Goal: Ask a question: Seek information or help from site administrators or community

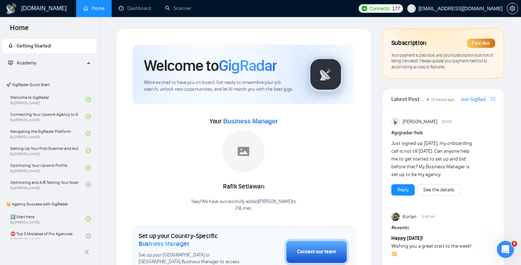
click at [450, 62] on span "Your payment is past due, and your subscription is at risk of being canceled. P…" at bounding box center [442, 60] width 102 height 17
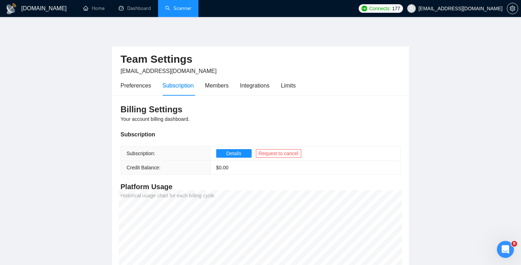
click at [183, 11] on link "Scanner" at bounding box center [178, 8] width 26 height 6
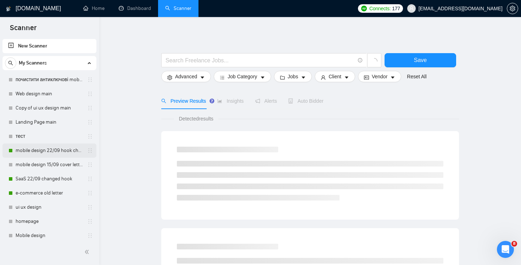
click at [55, 147] on link "mobile design 22/09 hook changed" at bounding box center [49, 151] width 67 height 14
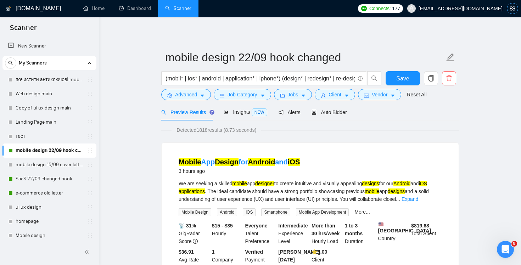
click at [513, 9] on icon "setting" at bounding box center [513, 9] width 6 height 6
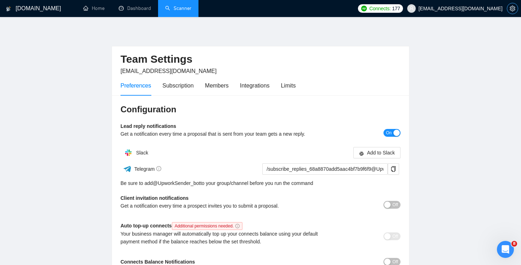
click at [508, 9] on span "setting" at bounding box center [512, 9] width 11 height 6
click at [141, 10] on link "Dashboard" at bounding box center [135, 8] width 32 height 6
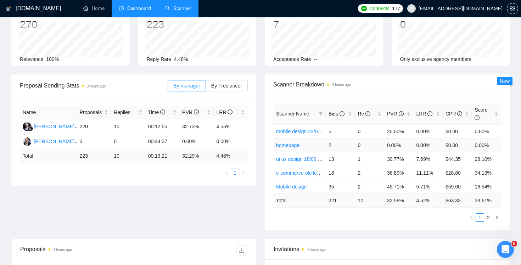
scroll to position [107, 0]
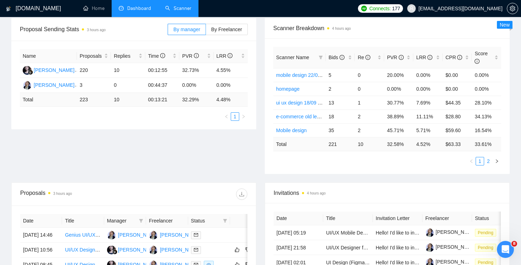
click at [488, 162] on link "2" at bounding box center [488, 161] width 8 height 8
click at [480, 164] on link "1" at bounding box center [480, 161] width 8 height 8
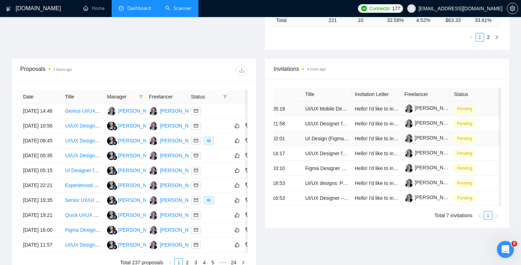
scroll to position [0, 0]
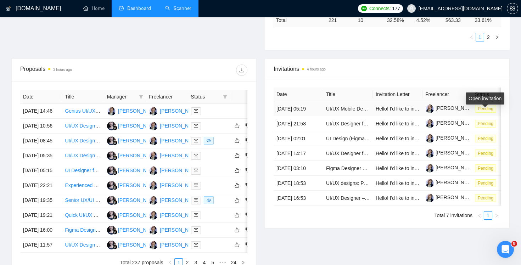
click at [485, 112] on span "Pending" at bounding box center [485, 109] width 21 height 8
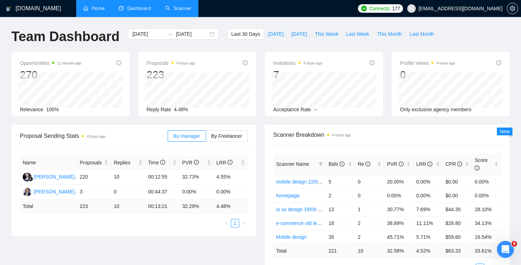
click at [94, 9] on link "Home" at bounding box center [93, 8] width 21 height 6
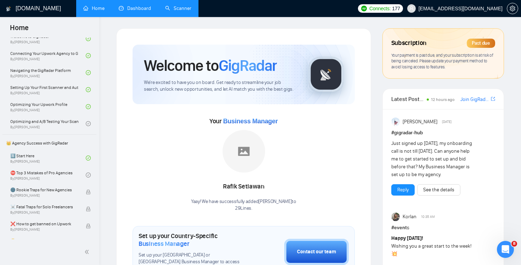
scroll to position [86, 0]
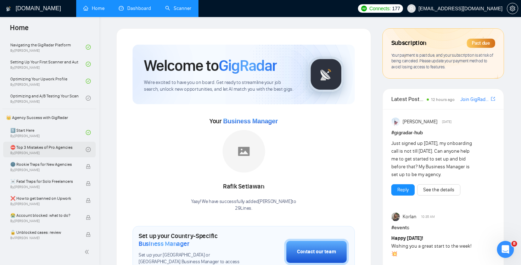
click at [79, 148] on link "⛔ Top 3 Mistakes of Pro Agencies By [PERSON_NAME]" at bounding box center [47, 150] width 75 height 16
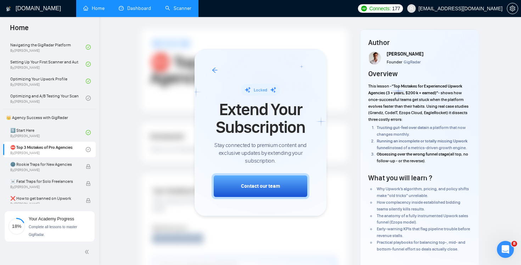
click at [214, 69] on icon "arrow-left" at bounding box center [215, 70] width 6 height 6
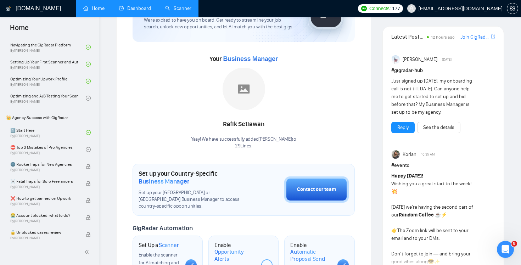
scroll to position [134, 0]
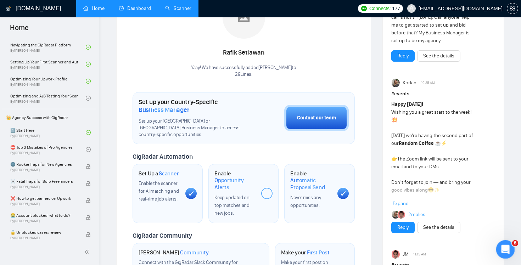
click at [502, 245] on icon "Открыть службу сообщений Intercom" at bounding box center [505, 249] width 12 height 12
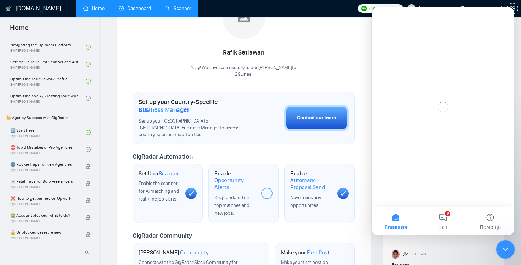
scroll to position [0, 0]
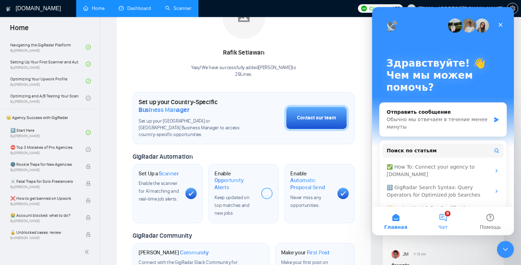
click at [443, 215] on button "8 Чат" at bounding box center [442, 221] width 47 height 28
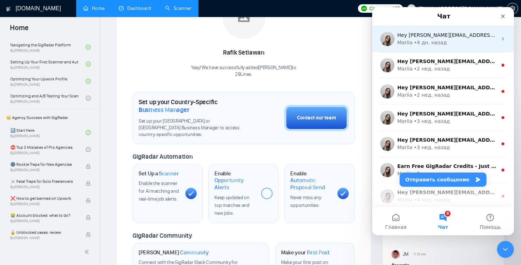
click at [468, 47] on div "Hey [PERSON_NAME][EMAIL_ADDRESS][DOMAIN_NAME], Looks like your Upwork agency 29…" at bounding box center [443, 39] width 142 height 26
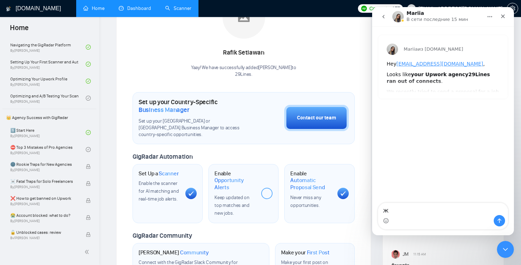
type textarea ":"
type textarea "Добрый день!"
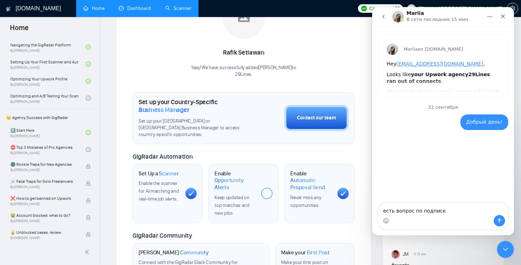
type textarea "есть вопрос по подписке"
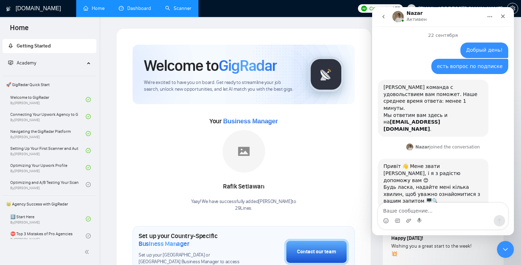
drag, startPoint x: 400, startPoint y: 191, endPoint x: 429, endPoint y: 190, distance: 29.5
click at [428, 190] on div "Привіт 👋 Мене звати [PERSON_NAME], і я з радістю допоможу вам 😊 Будь ласка, над…" at bounding box center [443, 192] width 130 height 66
click at [429, 190] on div "Привіт 👋 Мене звати [PERSON_NAME], і я з радістю допоможу вам 😊 Будь ласка, над…" at bounding box center [443, 192] width 130 height 66
click at [145, 11] on link "Dashboard" at bounding box center [135, 8] width 32 height 6
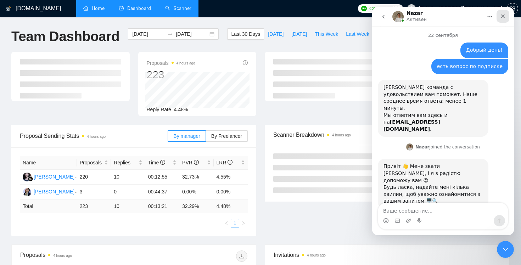
click at [502, 13] on div "Закрыть" at bounding box center [502, 16] width 13 height 13
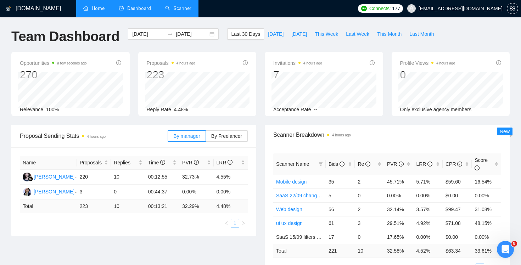
scroll to position [53, 0]
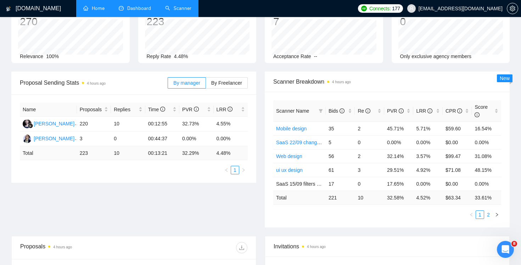
click at [487, 215] on link "2" at bounding box center [488, 215] width 8 height 8
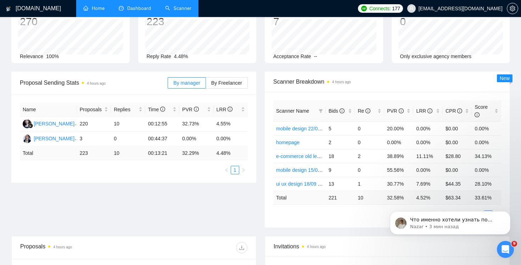
scroll to position [88, 0]
click at [455, 226] on p "Nazar • 3 мин назад" at bounding box center [455, 227] width 91 height 6
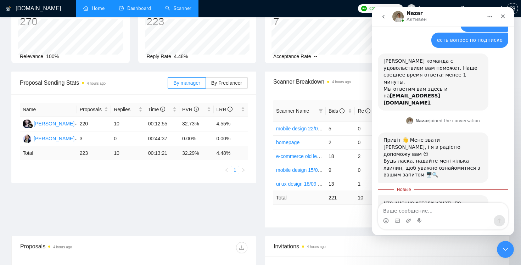
scroll to position [100, 0]
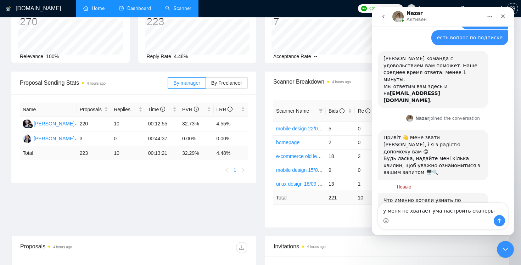
type textarea "у меня не хватает ума настроить сканеры"
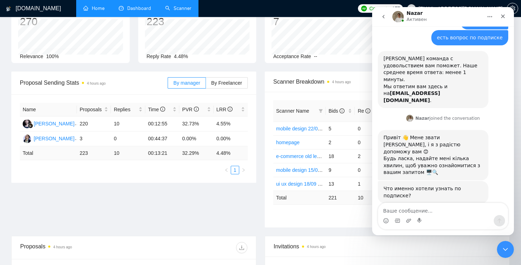
scroll to position [116, 0]
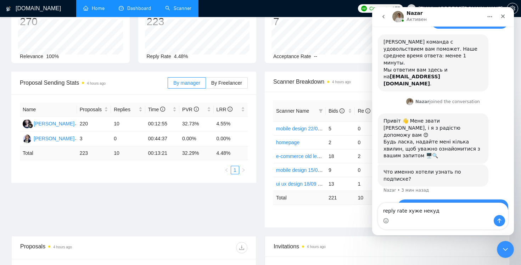
type textarea "reply rate хуже некуда"
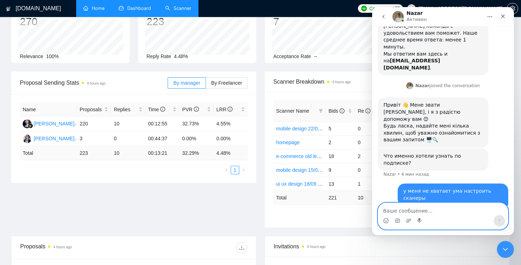
click at [410, 207] on textarea "Ваше сообщение..." at bounding box center [443, 209] width 130 height 12
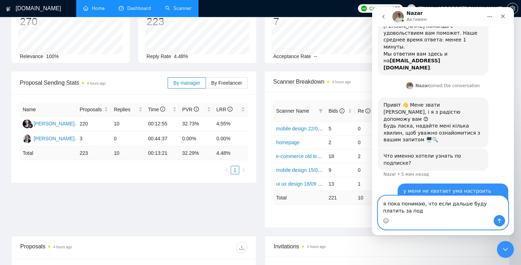
scroll to position [139, 0]
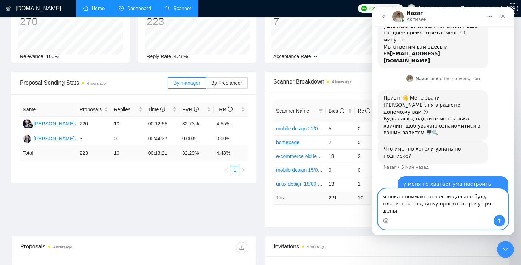
type textarea "я пока понимаю, что если дальше буду платить за подписку просто потрачу зря ден…"
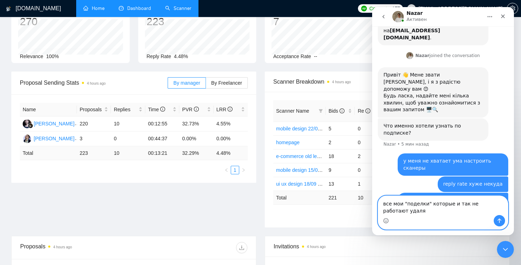
scroll to position [169, 0]
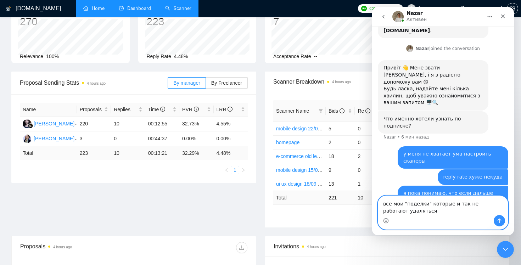
type textarea "все мои "поделки" которые и так не работают удаляться?"
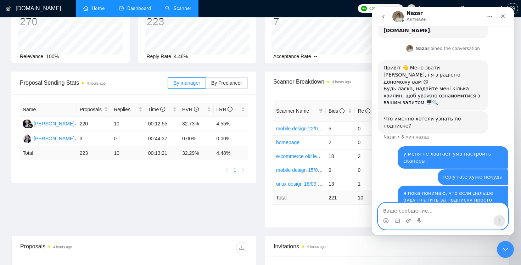
scroll to position [185, 0]
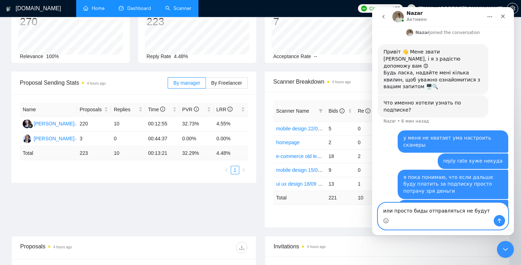
type textarea "или просто биды отправляться не будут?"
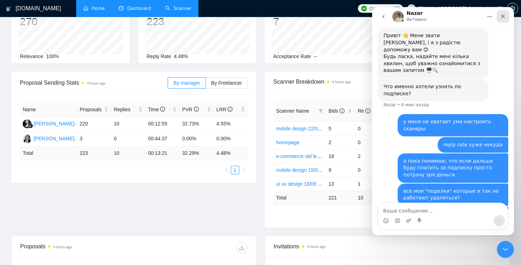
drag, startPoint x: 504, startPoint y: 16, endPoint x: 876, endPoint y: 23, distance: 372.1
click at [504, 16] on icon "Закрыть" at bounding box center [503, 16] width 6 height 6
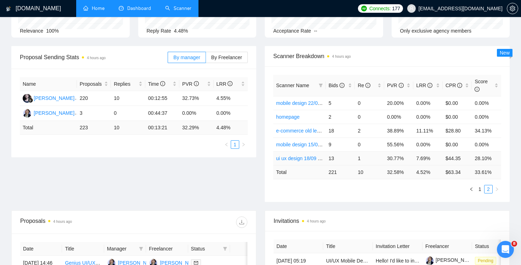
scroll to position [0, 0]
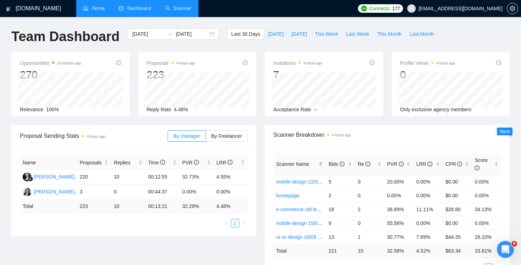
click at [99, 9] on link "Home" at bounding box center [93, 8] width 21 height 6
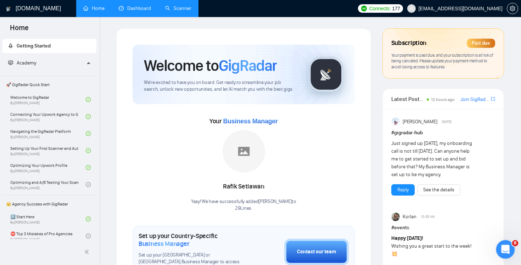
click at [501, 251] on icon "Открыть службу сообщений Intercom" at bounding box center [505, 249] width 12 height 12
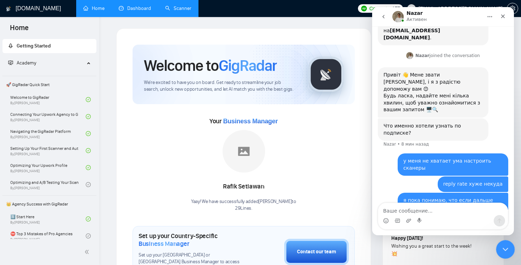
scroll to position [202, 0]
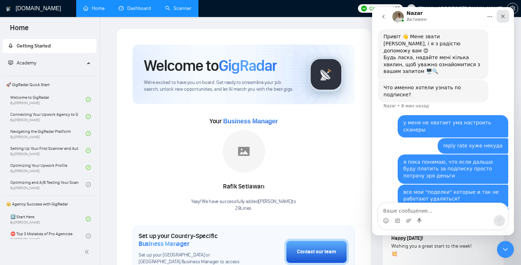
click at [502, 17] on icon "Закрыть" at bounding box center [503, 16] width 6 height 6
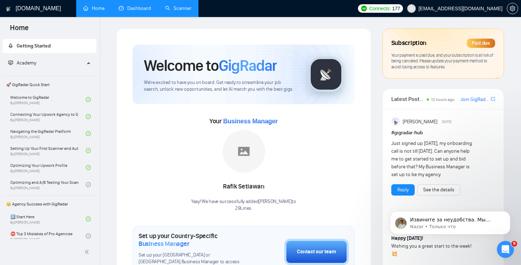
scroll to position [251, 0]
click at [474, 222] on p "Извините за неудобства. Мы внимательно пересмотрим все ваши сканеры и настройки…" at bounding box center [455, 219] width 91 height 7
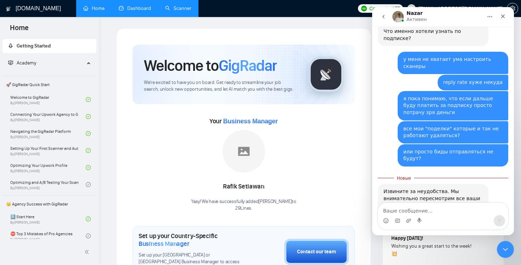
scroll to position [262, 0]
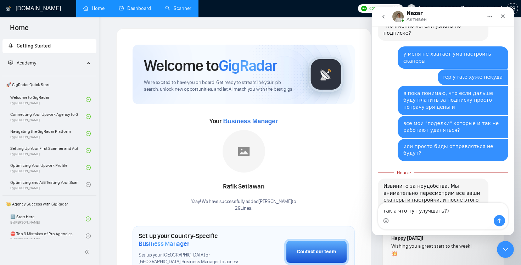
type textarea "так а что тут улучшать?))"
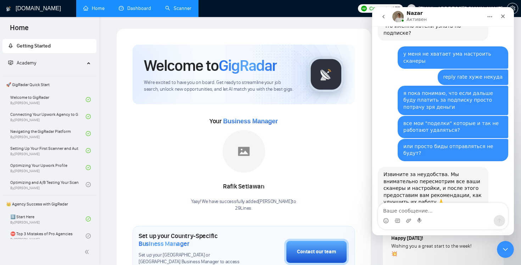
scroll to position [271, 0]
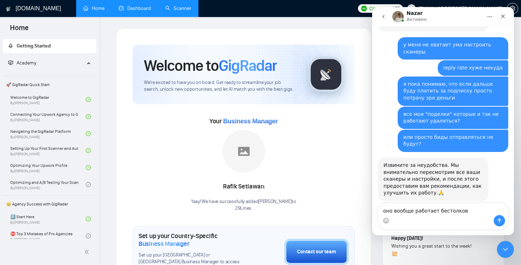
type textarea "оно вообще работает бестолково"
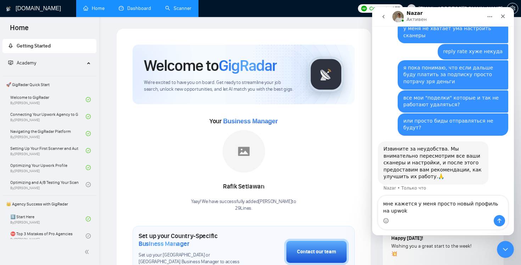
scroll to position [295, 0]
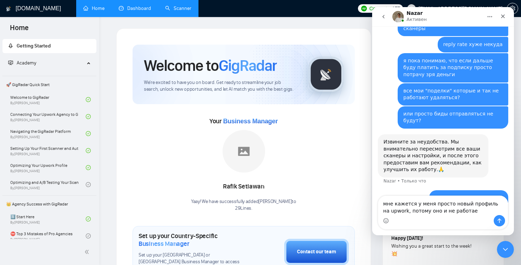
type textarea "мне кажется у меня просто новый профиль на upwork, потому оно и не работает"
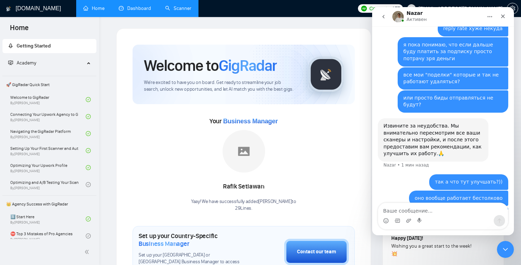
scroll to position [318, 0]
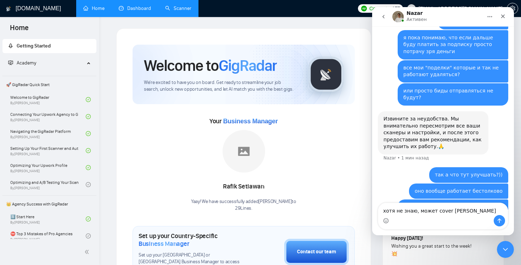
type textarea "хотя не знаю, может cover говно"
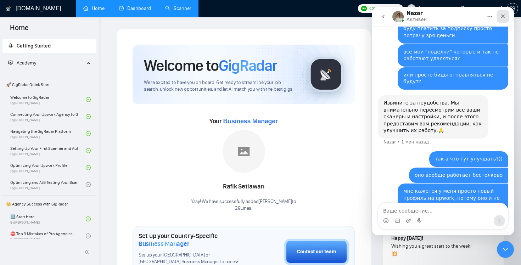
click at [503, 17] on icon "Закрыть" at bounding box center [503, 17] width 4 height 4
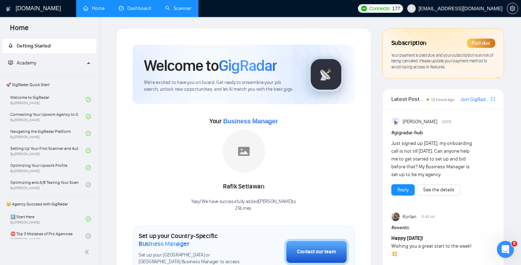
click at [181, 11] on link "Scanner" at bounding box center [178, 8] width 26 height 6
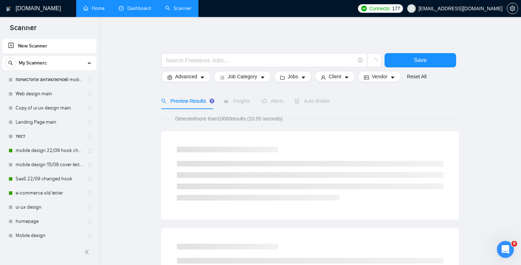
click at [140, 11] on link "Dashboard" at bounding box center [135, 8] width 32 height 6
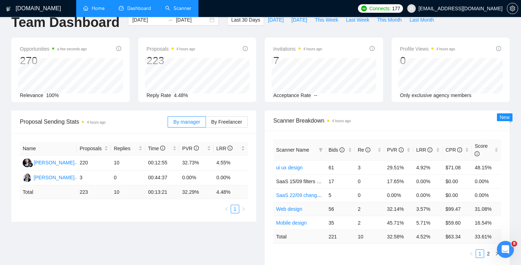
scroll to position [13, 0]
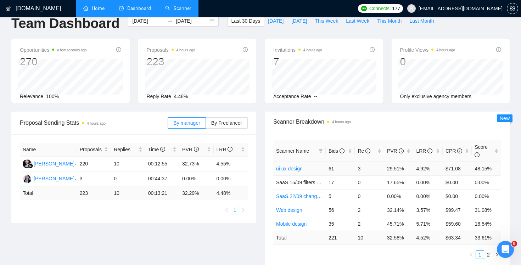
click at [283, 167] on link "ui ux design" at bounding box center [289, 169] width 27 height 6
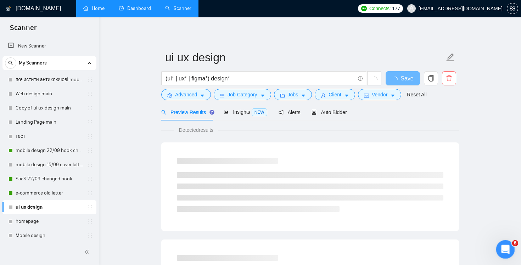
click at [498, 251] on div "Открыть службу сообщений Intercom" at bounding box center [504, 248] width 23 height 23
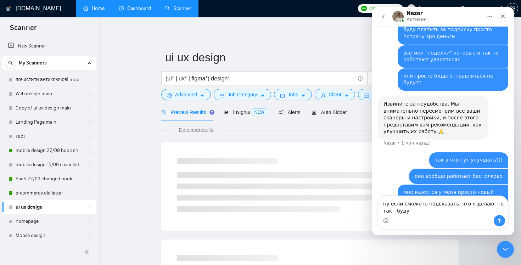
scroll to position [341, 0]
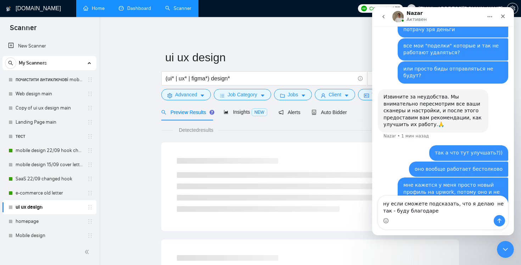
type textarea "ну если сможете подсказать, что я делаю не так - буду благодарен"
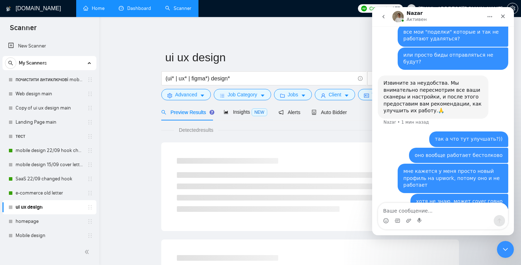
scroll to position [357, 0]
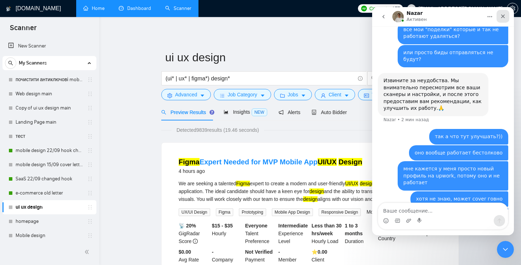
click at [502, 13] on icon "Закрыть" at bounding box center [503, 16] width 6 height 6
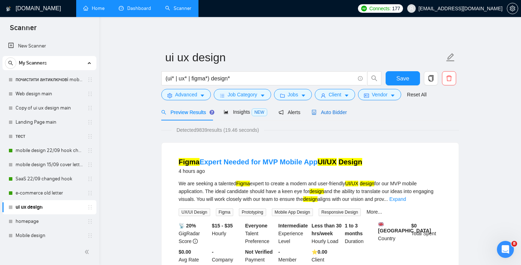
click at [338, 112] on span "Auto Bidder" at bounding box center [328, 112] width 35 height 6
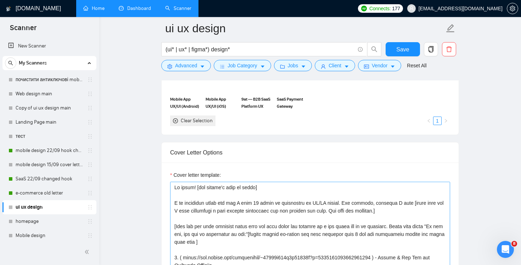
scroll to position [642, 0]
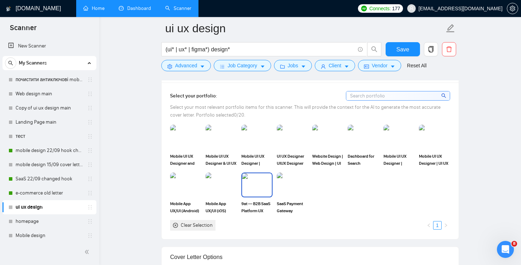
click at [249, 184] on img at bounding box center [257, 184] width 30 height 23
click at [332, 141] on img at bounding box center [328, 136] width 30 height 23
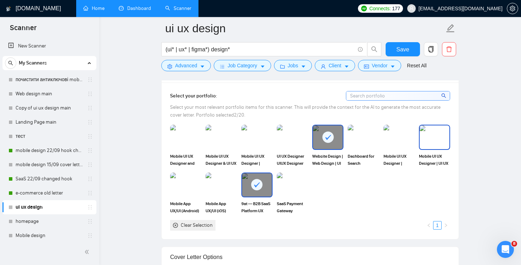
click at [439, 142] on img at bounding box center [435, 136] width 30 height 23
click at [188, 187] on img at bounding box center [186, 184] width 30 height 23
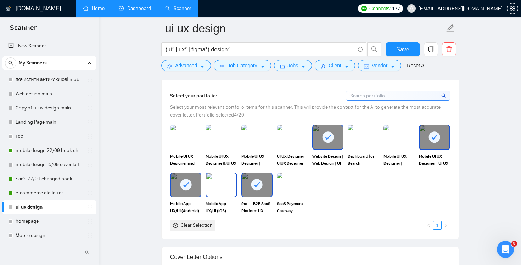
click at [227, 187] on img at bounding box center [221, 184] width 30 height 23
click at [382, 146] on div "Mobile UI UX Designer | Mobile App UI UX Designer for Meds Delivery" at bounding box center [398, 146] width 35 height 42
click at [395, 139] on img at bounding box center [399, 136] width 30 height 23
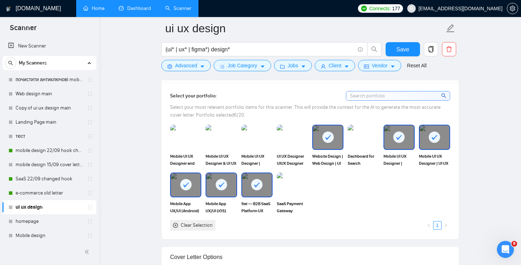
click at [395, 139] on rect at bounding box center [398, 136] width 11 height 11
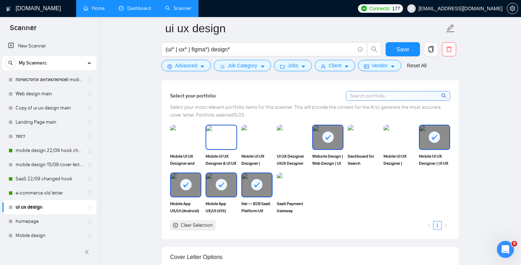
click at [225, 144] on img at bounding box center [221, 136] width 30 height 23
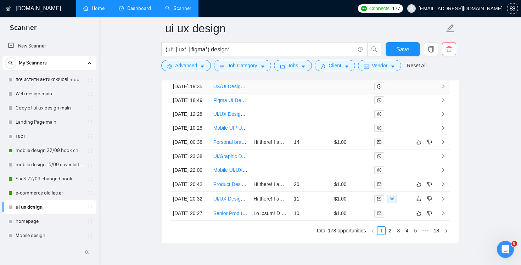
scroll to position [1895, 0]
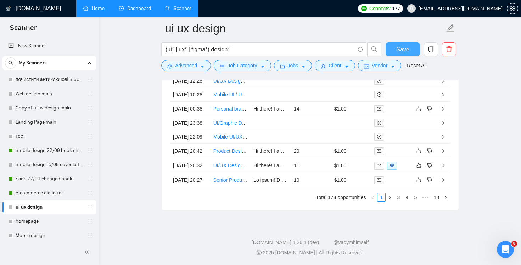
click at [403, 51] on span "Save" at bounding box center [402, 49] width 13 height 9
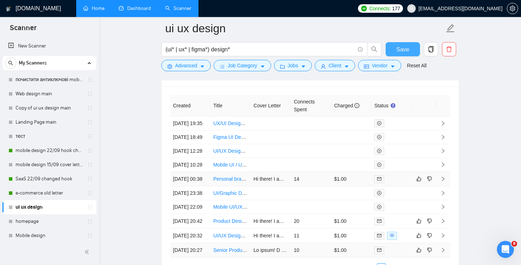
scroll to position [1729, 0]
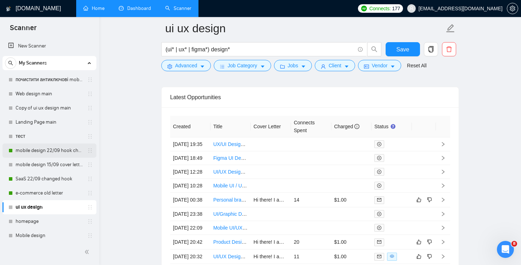
click at [43, 149] on link "mobile design 22/09 hook changed" at bounding box center [49, 151] width 67 height 14
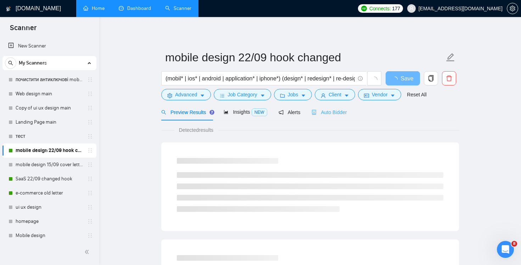
click at [327, 118] on div "Auto Bidder" at bounding box center [328, 112] width 35 height 17
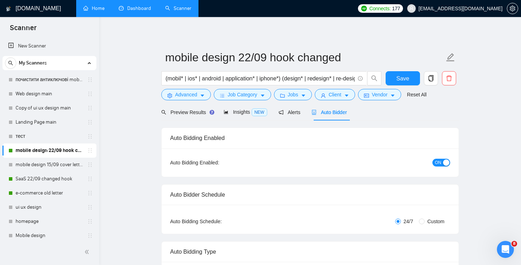
click at [93, 11] on link "Home" at bounding box center [93, 8] width 21 height 6
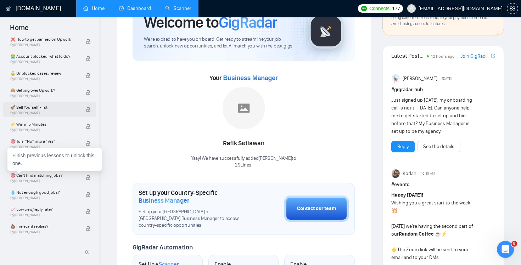
scroll to position [248, 0]
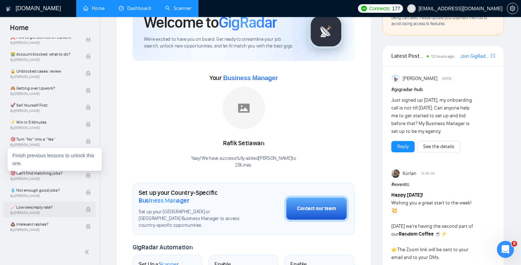
click at [59, 211] on span "By [PERSON_NAME]" at bounding box center [44, 213] width 68 height 4
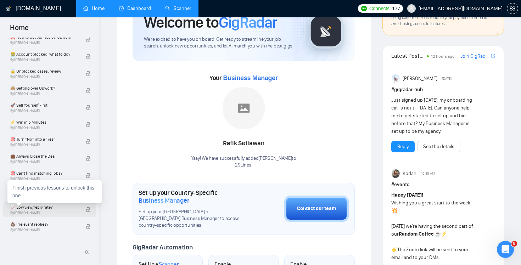
click at [16, 208] on span "📈 Low view/reply rate?" at bounding box center [44, 207] width 68 height 7
click at [86, 208] on icon "lock" at bounding box center [88, 209] width 5 height 5
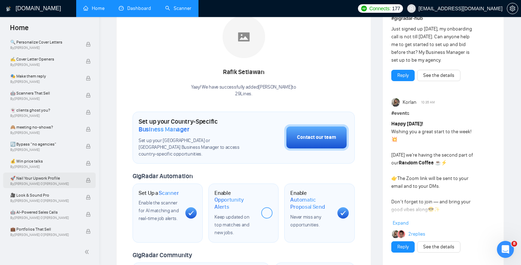
scroll to position [0, 0]
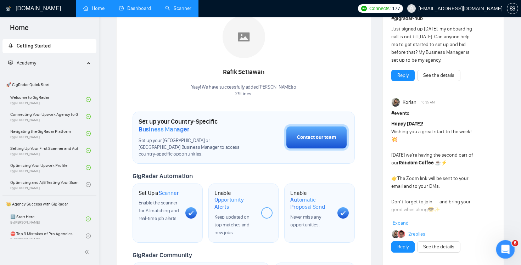
click at [502, 247] on icon "Открыть службу сообщений Intercom" at bounding box center [505, 249] width 12 height 12
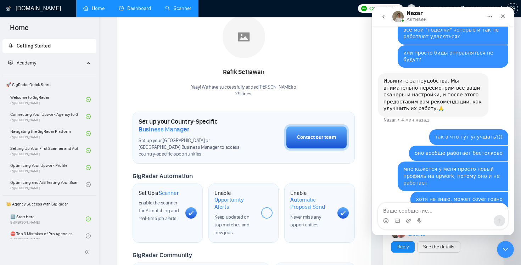
scroll to position [357, 0]
click at [501, 16] on icon "Закрыть" at bounding box center [503, 16] width 6 height 6
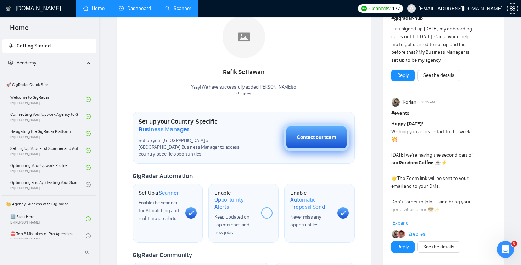
scroll to position [0, 0]
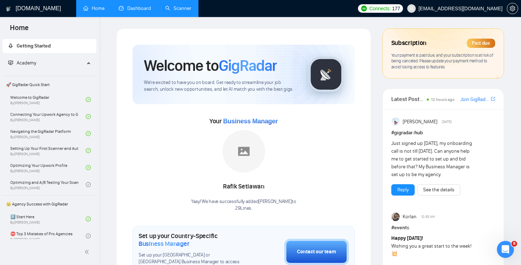
click at [170, 5] on link "Scanner" at bounding box center [178, 8] width 26 height 6
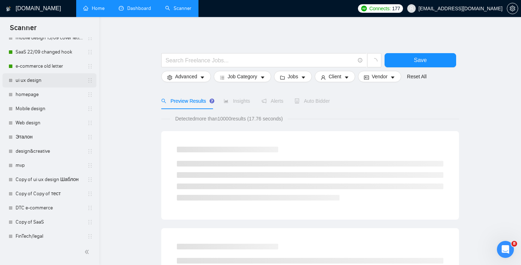
scroll to position [145, 0]
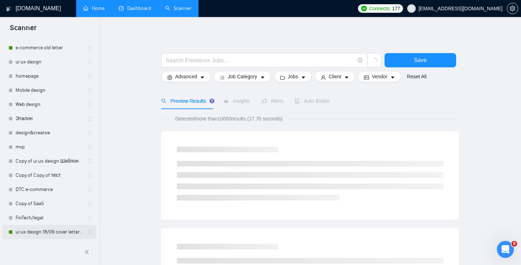
click at [42, 231] on link "ui ux design 18/09 cover letter changed & cases revised" at bounding box center [49, 232] width 67 height 14
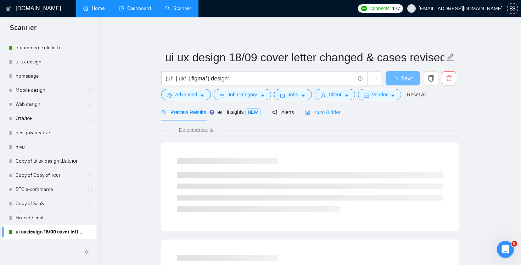
click at [331, 119] on div "Auto Bidder" at bounding box center [322, 112] width 35 height 17
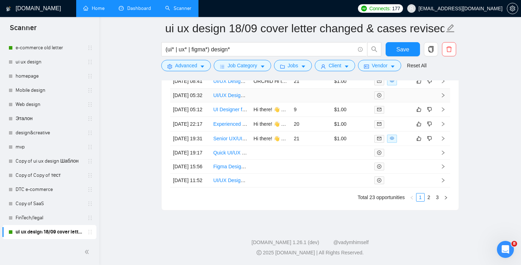
scroll to position [1799, 0]
click at [437, 198] on link "3" at bounding box center [437, 197] width 8 height 8
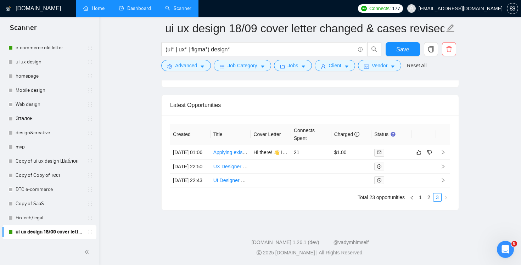
scroll to position [1648, 0]
click at [334, 176] on td at bounding box center [351, 181] width 40 height 14
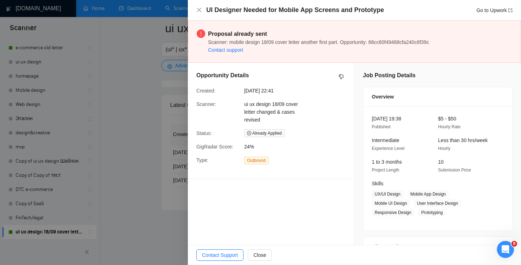
scroll to position [137, 0]
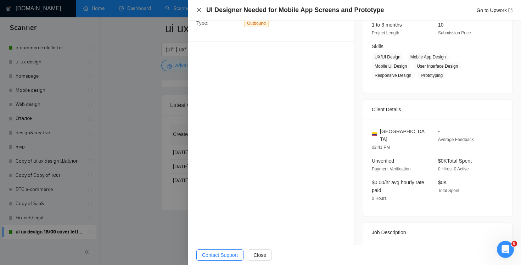
click at [198, 11] on icon "close" at bounding box center [199, 10] width 6 height 6
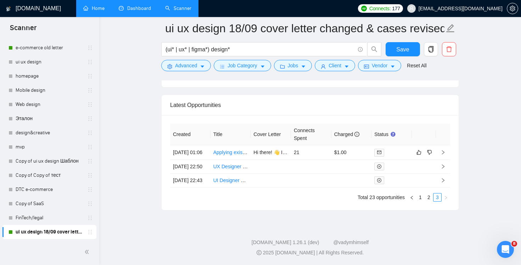
click at [136, 5] on link "Dashboard" at bounding box center [135, 8] width 32 height 6
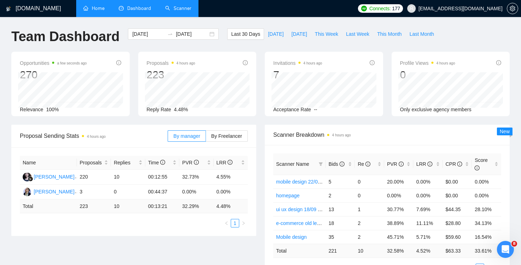
scroll to position [45, 0]
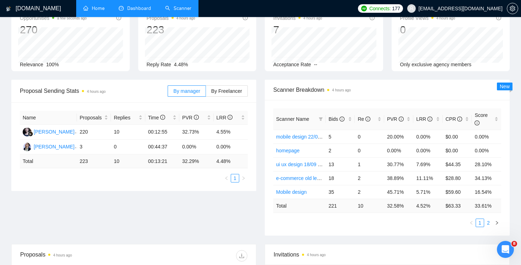
click at [487, 224] on link "2" at bounding box center [488, 223] width 8 height 8
click at [480, 223] on link "1" at bounding box center [480, 223] width 8 height 8
click at [491, 223] on link "2" at bounding box center [488, 223] width 8 height 8
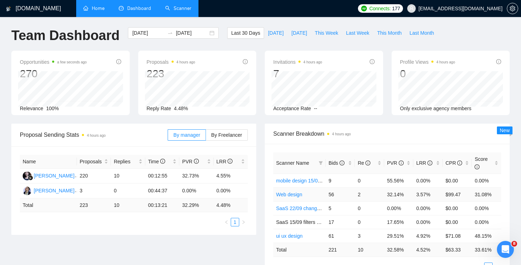
scroll to position [0, 0]
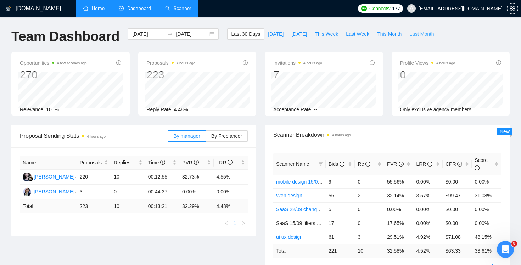
click at [422, 32] on span "Last Month" at bounding box center [421, 34] width 24 height 8
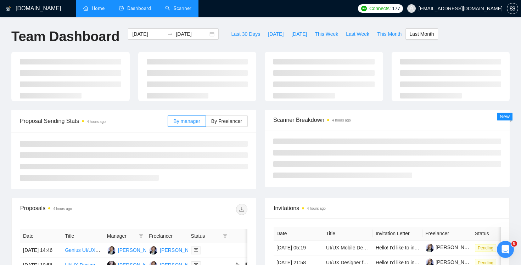
type input "[DATE]"
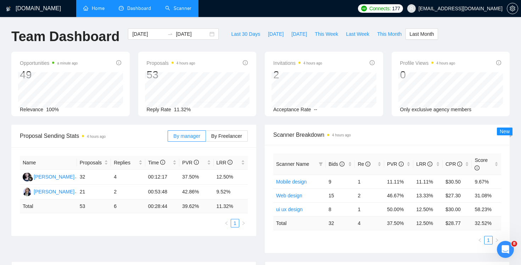
click at [178, 17] on li "Scanner" at bounding box center [178, 8] width 40 height 17
click at [92, 11] on link "Home" at bounding box center [93, 8] width 21 height 6
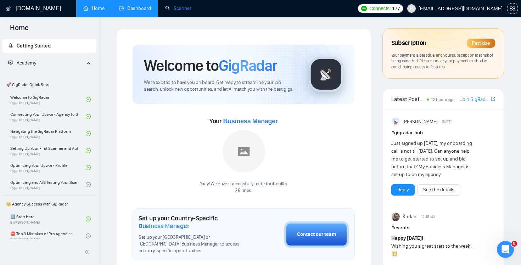
click at [179, 10] on link "Scanner" at bounding box center [178, 8] width 26 height 6
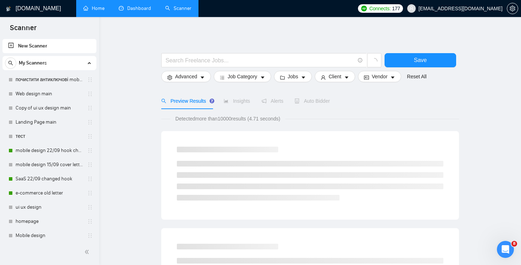
click at [133, 11] on link "Dashboard" at bounding box center [135, 8] width 32 height 6
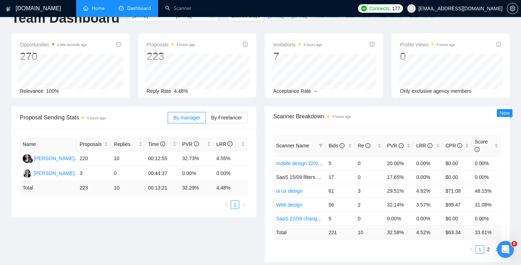
scroll to position [28, 0]
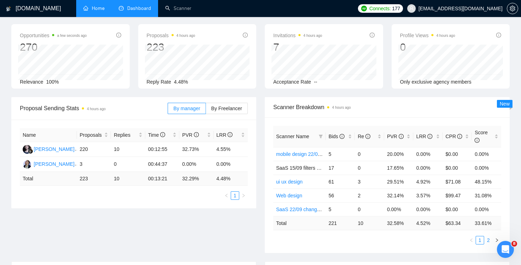
click at [488, 240] on link "2" at bounding box center [488, 240] width 8 height 8
click at [480, 242] on link "1" at bounding box center [480, 240] width 8 height 8
click at [487, 241] on link "2" at bounding box center [488, 240] width 8 height 8
click at [482, 242] on link "1" at bounding box center [480, 240] width 8 height 8
click at [487, 240] on link "2" at bounding box center [488, 240] width 8 height 8
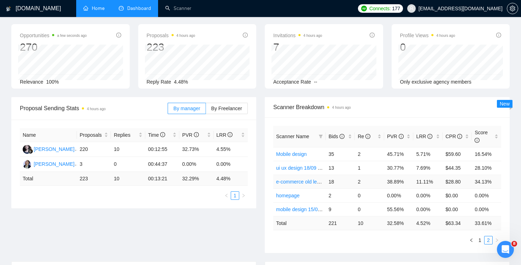
scroll to position [0, 0]
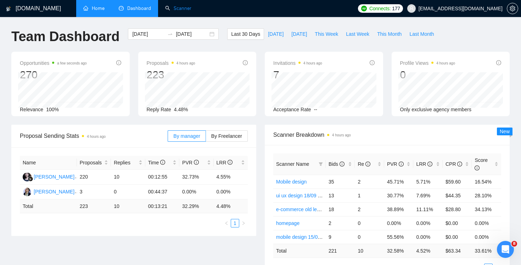
click at [175, 11] on link "Scanner" at bounding box center [178, 8] width 26 height 6
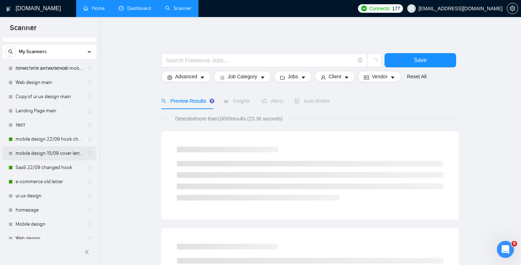
scroll to position [29, 0]
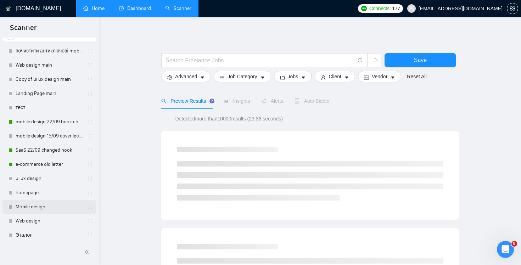
click at [48, 208] on link "Mobile design" at bounding box center [49, 207] width 67 height 14
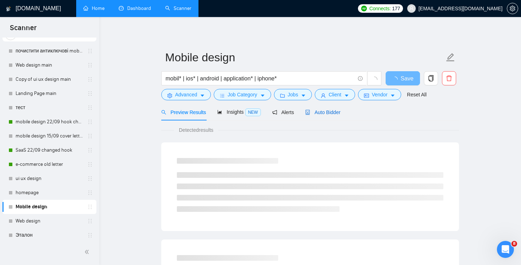
click at [331, 113] on span "Auto Bidder" at bounding box center [322, 112] width 35 height 6
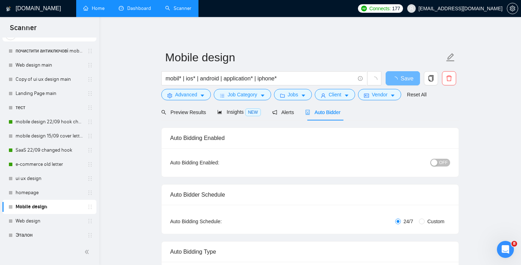
checkbox input "true"
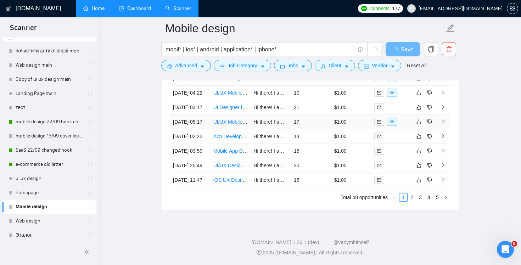
scroll to position [1770, 0]
click at [436, 201] on link "5" at bounding box center [437, 197] width 8 height 8
click at [308, 130] on td "14" at bounding box center [311, 123] width 40 height 15
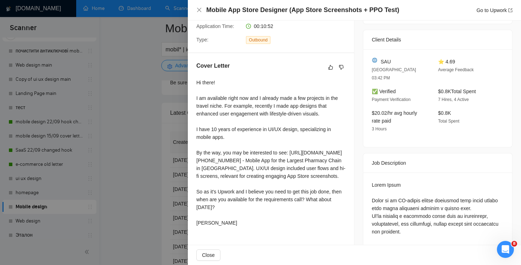
scroll to position [195, 0]
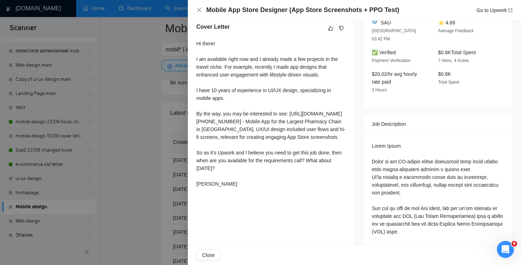
click at [198, 6] on div "Mobile App Store Designer (App Store Screenshots + PPO Test) Go to Upwork" at bounding box center [354, 10] width 316 height 9
click at [198, 12] on icon "close" at bounding box center [199, 10] width 6 height 6
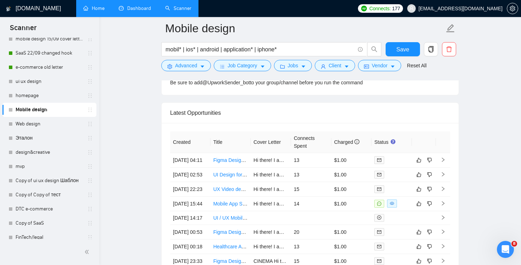
scroll to position [145, 0]
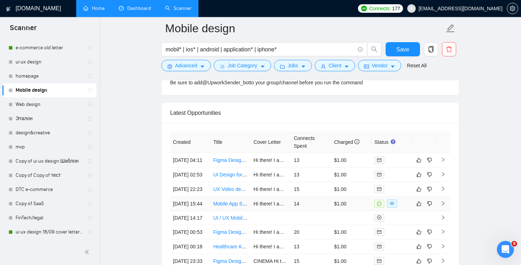
click at [298, 211] on td "14" at bounding box center [311, 204] width 40 height 15
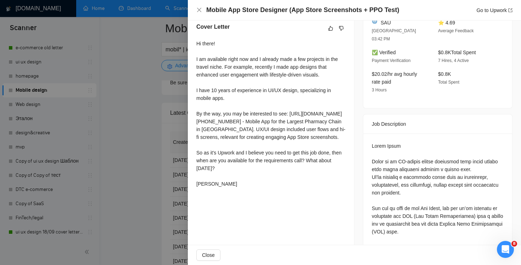
click at [190, 8] on div "Mobile App Store Designer (App Store Screenshots + PPO Test) Go to Upwork" at bounding box center [354, 10] width 333 height 21
click at [198, 8] on icon "close" at bounding box center [199, 10] width 6 height 6
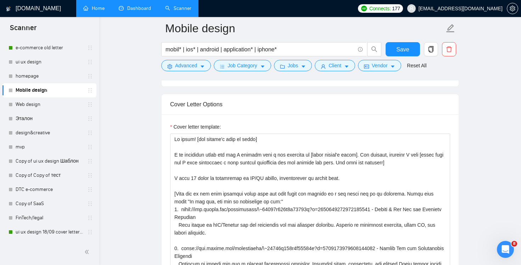
click at [126, 8] on link "Dashboard" at bounding box center [135, 8] width 32 height 6
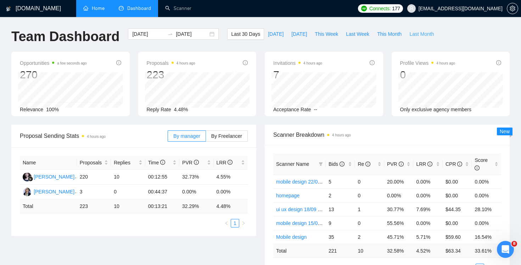
click at [413, 32] on span "Last Month" at bounding box center [421, 34] width 24 height 8
type input "[DATE]"
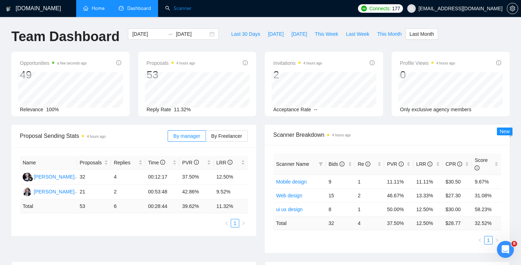
click at [180, 11] on link "Scanner" at bounding box center [178, 8] width 26 height 6
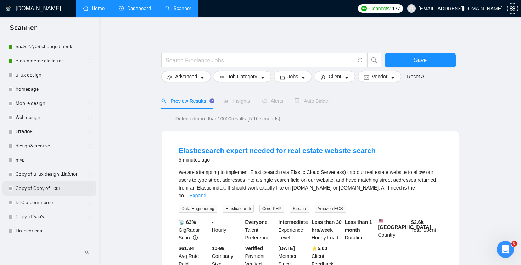
scroll to position [131, 0]
click at [41, 71] on link "ui ux design" at bounding box center [49, 76] width 67 height 14
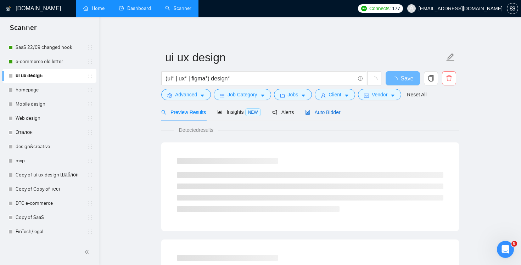
click at [335, 113] on span "Auto Bidder" at bounding box center [322, 112] width 35 height 6
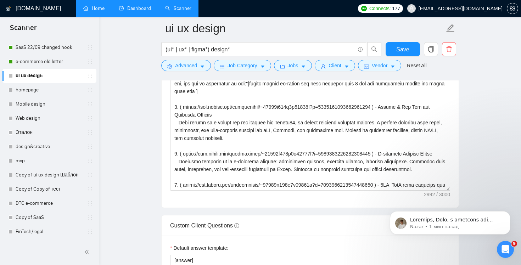
scroll to position [562, 0]
click at [462, 228] on p "Nazar • 1 мин назад" at bounding box center [455, 227] width 91 height 6
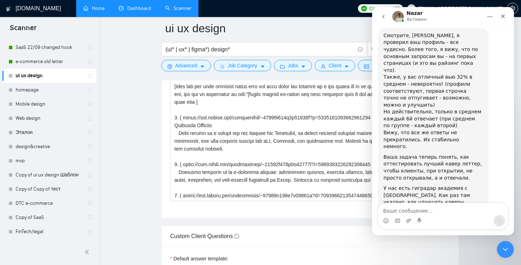
scroll to position [574, 0]
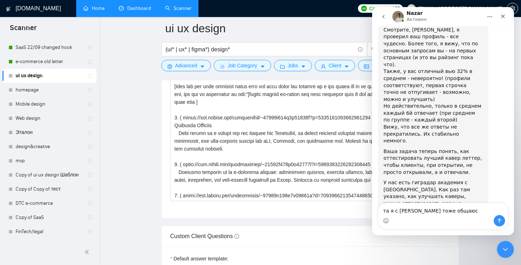
type textarea "та я с [PERSON_NAME] тоже общаюсь"
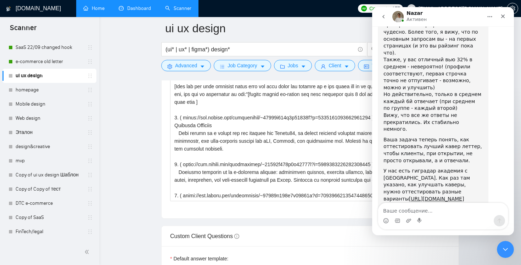
scroll to position [584, 0]
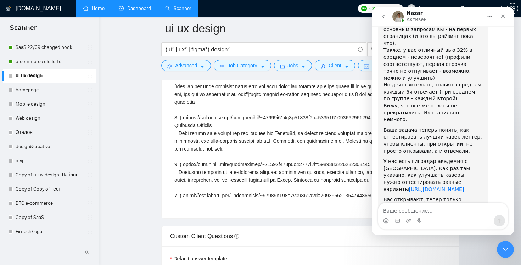
click at [452, 186] on link "[URL][DOMAIN_NAME]" at bounding box center [436, 189] width 55 height 6
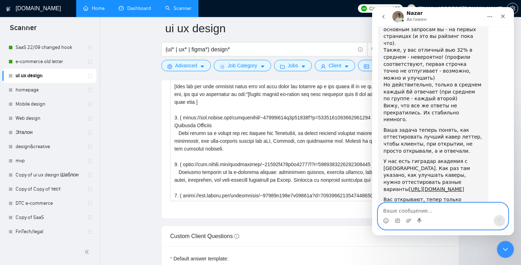
click at [419, 209] on textarea "Ваше сообщение..." at bounding box center [443, 209] width 130 height 12
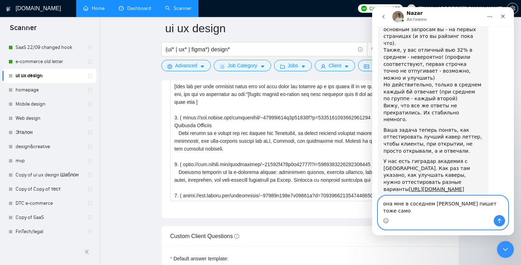
type textarea "она мне в соседнем [PERSON_NAME] пишет тоже самое"
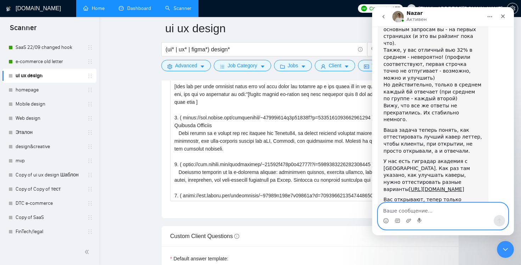
scroll to position [607, 0]
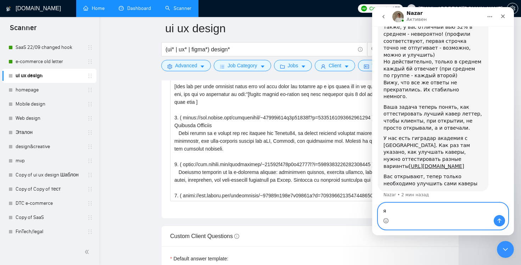
type textarea "я"
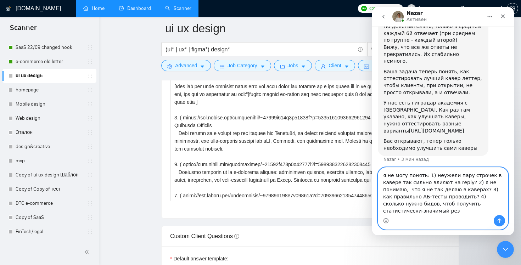
scroll to position [642, 0]
type textarea "я не могу понять: 1) неужели пару строчек в кавере так сильно влияют на reply? …"
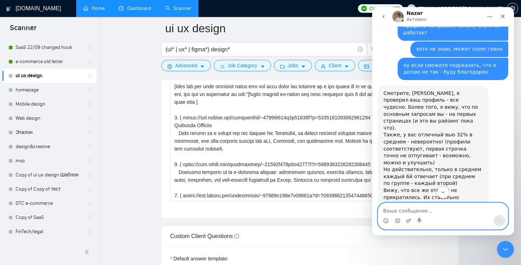
scroll to position [499, 0]
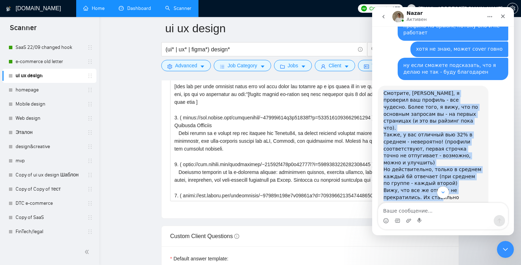
drag, startPoint x: 384, startPoint y: 58, endPoint x: 436, endPoint y: 156, distance: 111.6
click at [437, 157] on div "Смотрите, [PERSON_NAME], я проверил ваш профиль - все чудесно. Более того, я ви…" at bounding box center [432, 192] width 99 height 205
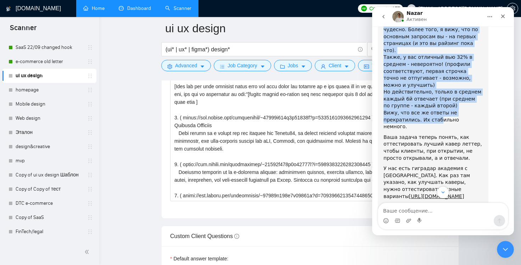
scroll to position [588, 0]
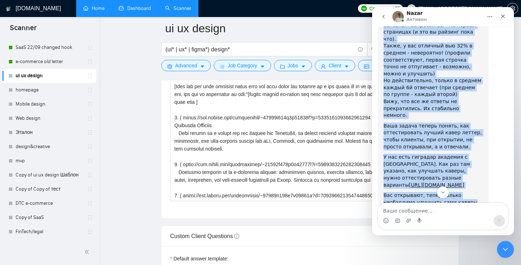
click at [473, 192] on div "Вас открывают, тепер только необходимо улучшить сами каверы" at bounding box center [432, 199] width 99 height 14
copy div "Loremips, Dolo, s ametcons adi elitsed - doe tempori. Utlab etdo, m aliq, eni a…"
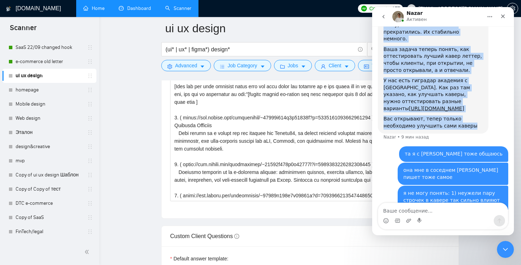
scroll to position [507, 0]
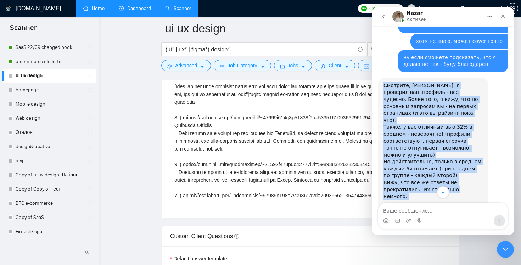
click at [451, 124] on div "Также, у вас отличный вью 32% в среднем - невероятно! (профили соответствуют, п…" at bounding box center [432, 141] width 99 height 35
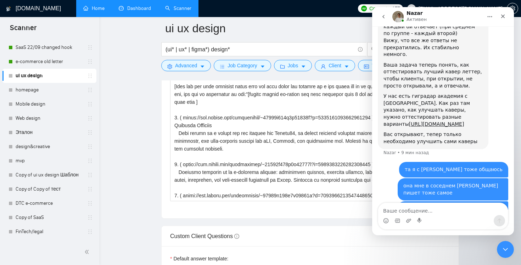
scroll to position [664, 0]
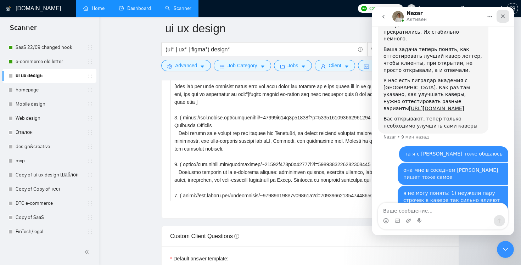
click at [503, 15] on icon "Закрыть" at bounding box center [503, 16] width 6 height 6
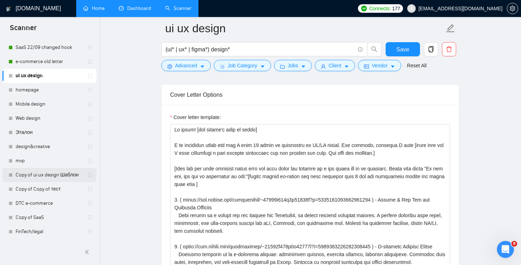
scroll to position [145, 0]
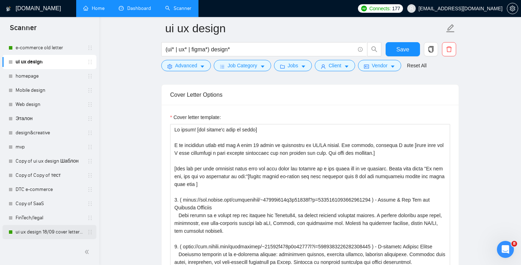
click at [54, 234] on link "ui ux design 18/09 cover letter changed & cases revised" at bounding box center [49, 232] width 67 height 14
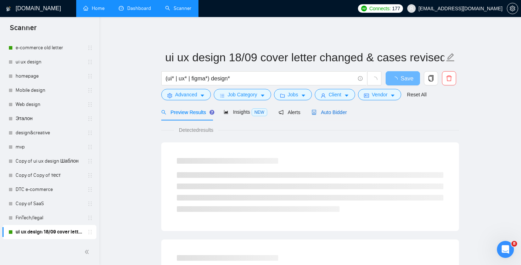
click at [341, 114] on span "Auto Bidder" at bounding box center [328, 112] width 35 height 6
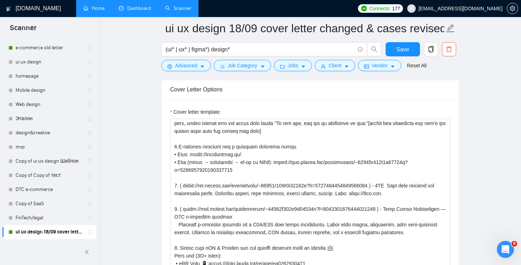
scroll to position [53, 0]
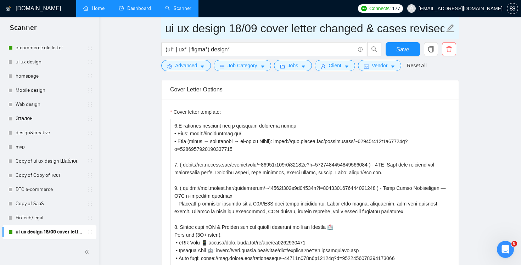
click at [231, 25] on input "ui ux design 18/09 cover letter changed & cases revised" at bounding box center [304, 28] width 279 height 18
type input "ui ux design 22/09 cover letter changed & cases revised"
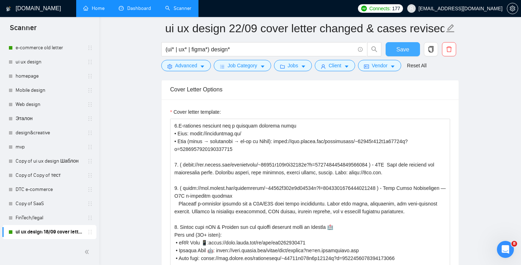
click at [398, 45] on span "Save" at bounding box center [402, 49] width 13 height 9
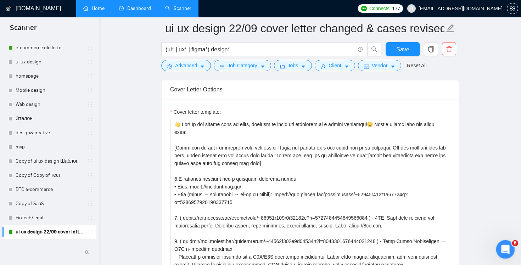
click at [504, 253] on div "Открыть службу сообщений Intercom" at bounding box center [504, 248] width 23 height 23
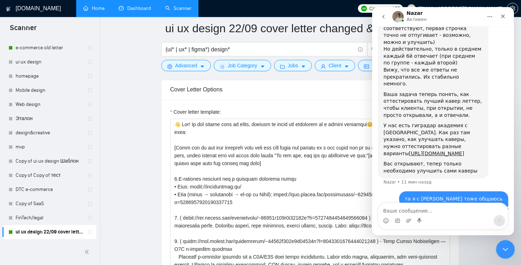
scroll to position [664, 0]
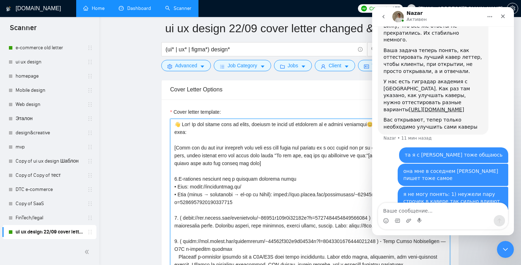
click at [346, 167] on textarea "Cover letter template:" at bounding box center [310, 198] width 280 height 159
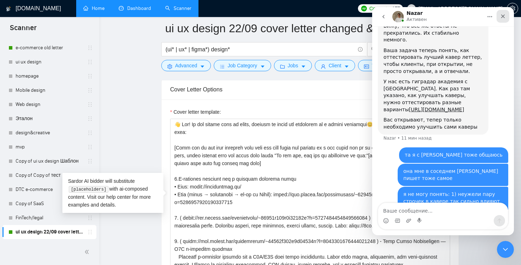
click at [501, 12] on div "Закрыть" at bounding box center [502, 16] width 13 height 13
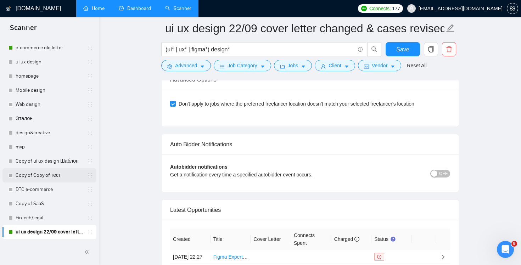
scroll to position [1562, 0]
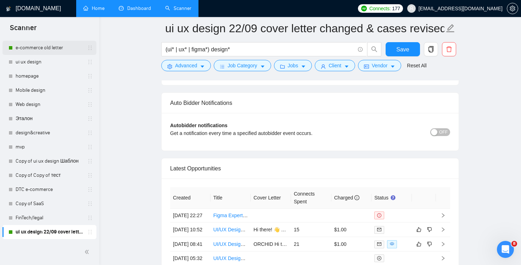
click at [55, 46] on link "e-commerce old letter" at bounding box center [49, 48] width 67 height 14
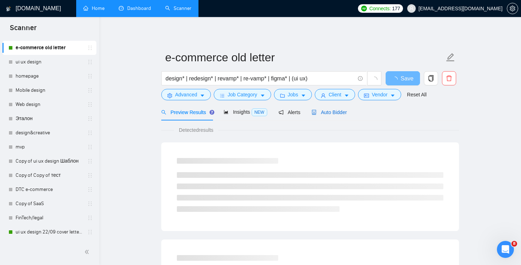
click at [340, 110] on span "Auto Bidder" at bounding box center [328, 112] width 35 height 6
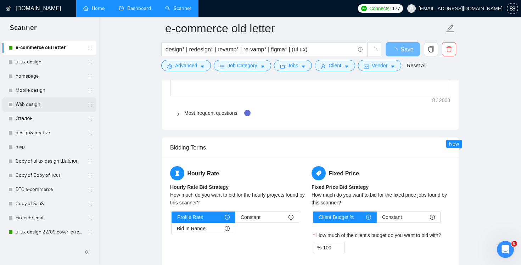
scroll to position [18, 0]
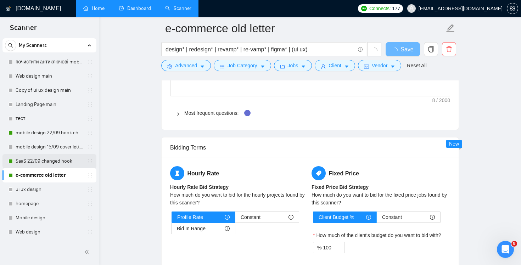
click at [49, 160] on link "SaaS 22/09 changed hook" at bounding box center [49, 161] width 67 height 14
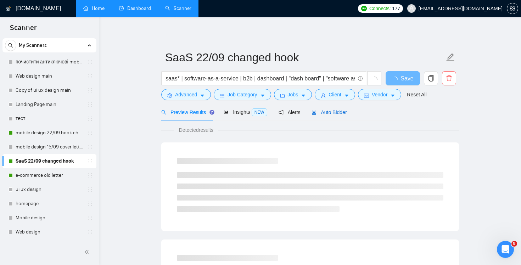
click at [337, 111] on span "Auto Bidder" at bounding box center [328, 112] width 35 height 6
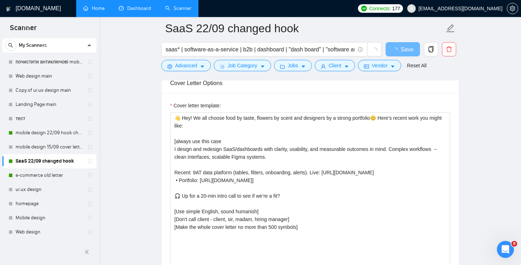
scroll to position [692, 0]
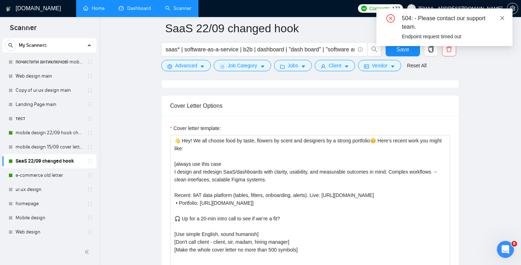
click at [503, 19] on icon "close" at bounding box center [502, 18] width 4 height 4
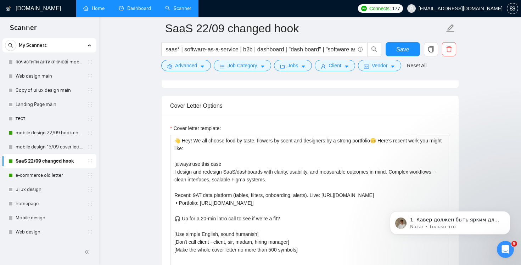
scroll to position [814, 0]
click at [462, 225] on p "Nazar • Только что" at bounding box center [455, 227] width 91 height 6
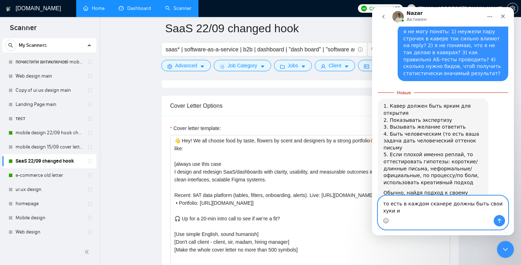
scroll to position [833, 0]
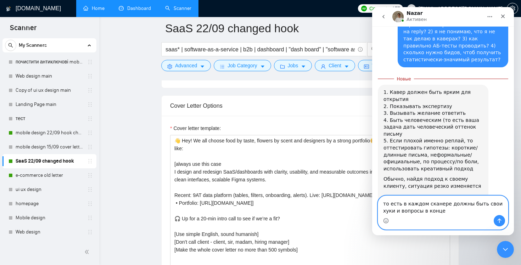
type textarea "то есть в каждом сканере должны быть свои хуки и вопросы в конце?"
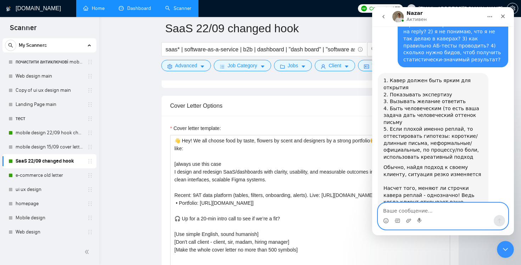
scroll to position [842, 0]
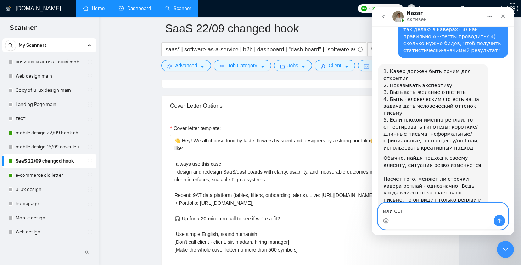
type textarea "или есть"
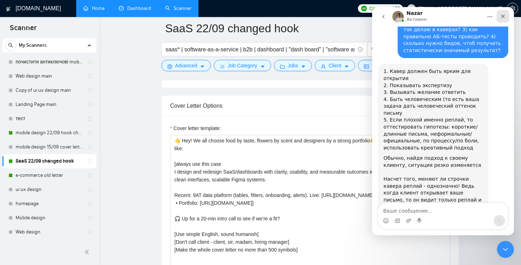
click at [503, 17] on icon "Закрыть" at bounding box center [503, 16] width 6 height 6
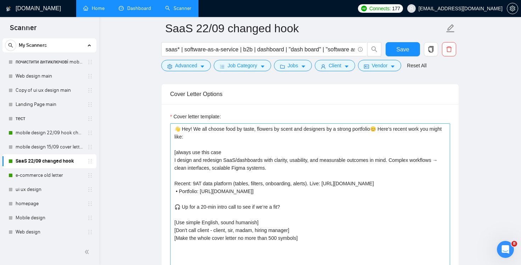
scroll to position [823, 0]
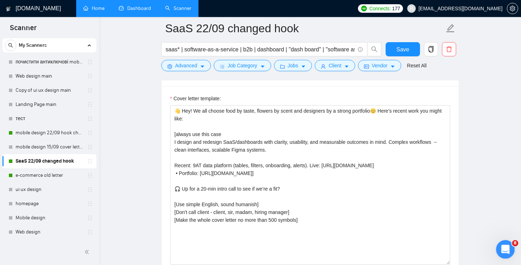
click at [505, 249] on icon "Открыть службу сообщений Intercom" at bounding box center [504, 249] width 5 height 6
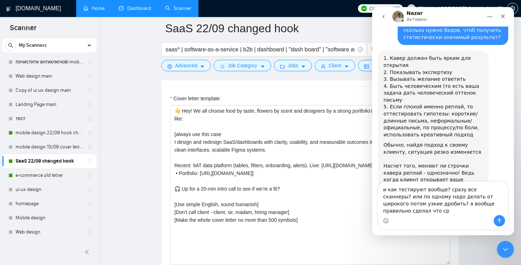
scroll to position [863, 0]
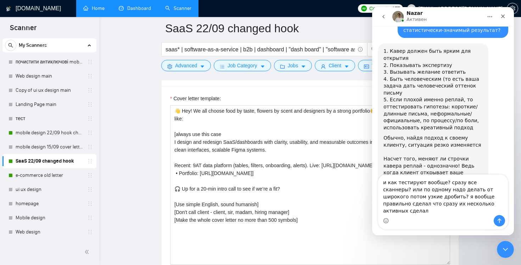
type textarea "и как тестируют вообще? сразу все сканнеры? или по одному надо делать от широко…"
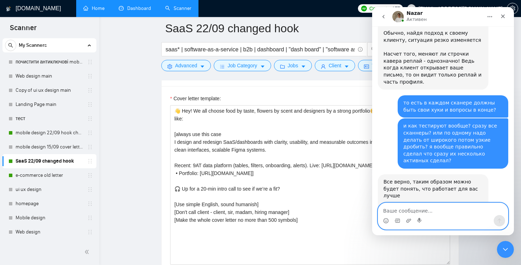
scroll to position [969, 0]
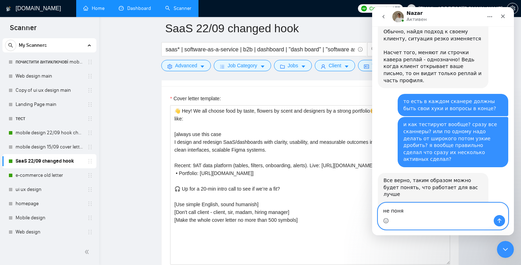
type textarea "не понял"
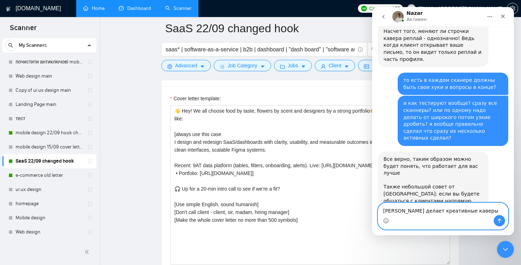
type textarea "[PERSON_NAME] делает креативные каверы?"
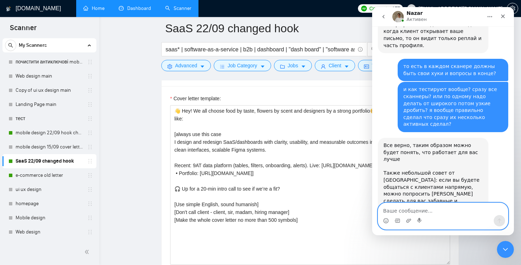
scroll to position [1007, 0]
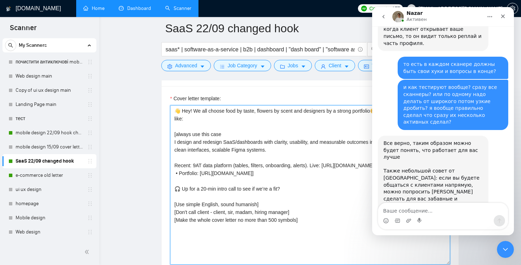
click at [239, 127] on textarea "👋 Hey! We all choose food by taste, flowers by scent and designers by a strong …" at bounding box center [310, 184] width 280 height 159
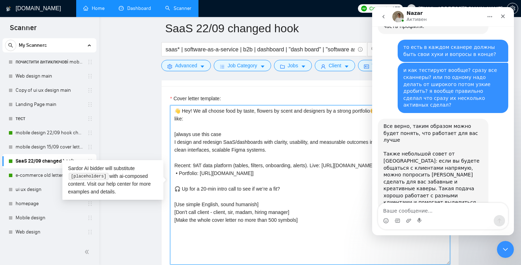
scroll to position [1034, 0]
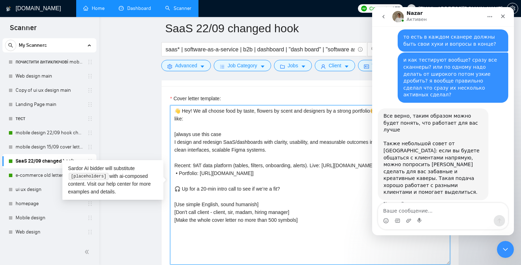
drag, startPoint x: 220, startPoint y: 118, endPoint x: 157, endPoint y: 103, distance: 64.9
click at [157, 103] on main "SaaS 22/09 changed hook saas* | software-as-a-service | b2b | dashboard | "dash…" at bounding box center [310, 125] width 399 height 1838
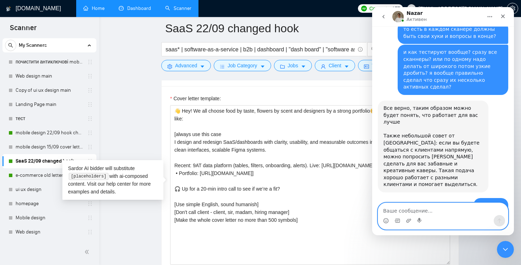
click at [435, 208] on textarea "Ваше сообщение..." at bounding box center [443, 209] width 130 height 12
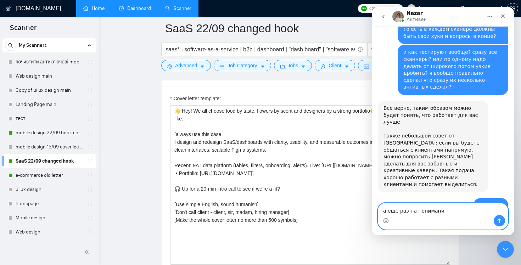
type textarea "а еще раз на понимание"
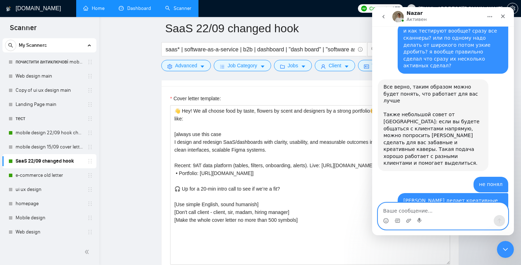
paste textarea "👋 Hey! We all choose food by taste, flowers by scent and designers by a strong …"
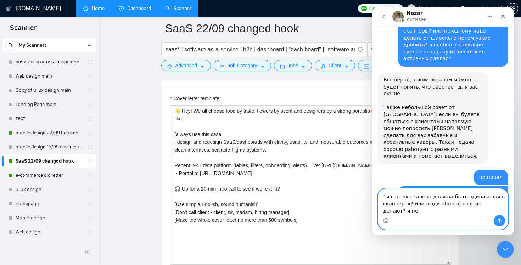
scroll to position [1077, 0]
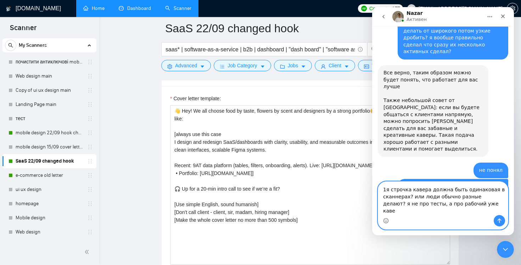
type textarea "1я строчка кавера должна быть одинаковая в сканнерах? или люди обычно разные де…"
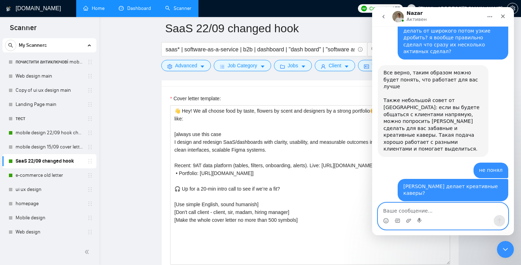
scroll to position [1100, 0]
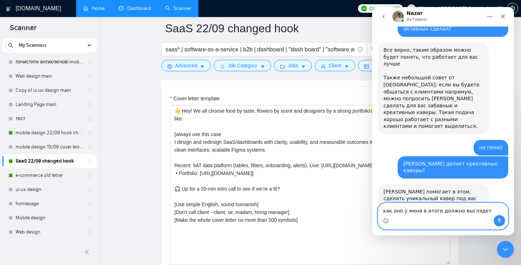
type textarea "как оно у меня в итоге должно выглядеть"
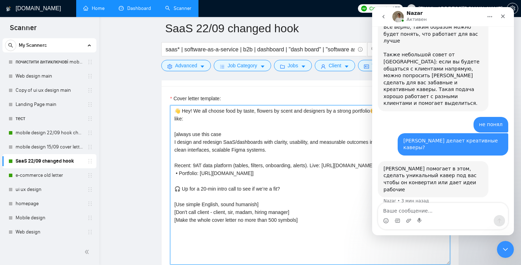
click at [296, 134] on textarea "👋 Hey! We all choose food by taste, flowers by scent and designers by a strong …" at bounding box center [310, 184] width 280 height 159
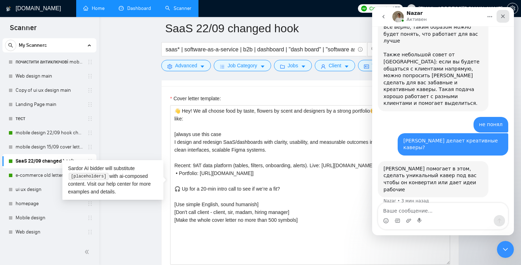
click at [500, 17] on icon "Закрыть" at bounding box center [503, 16] width 6 height 6
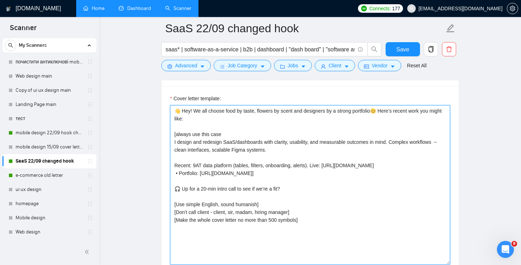
click at [366, 153] on textarea "👋 Hey! We all choose food by taste, flowers by scent and designers by a strong …" at bounding box center [310, 184] width 280 height 159
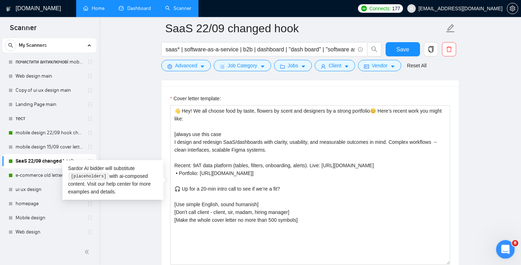
click at [509, 244] on div "Открыть службу сообщений Intercom" at bounding box center [504, 248] width 23 height 23
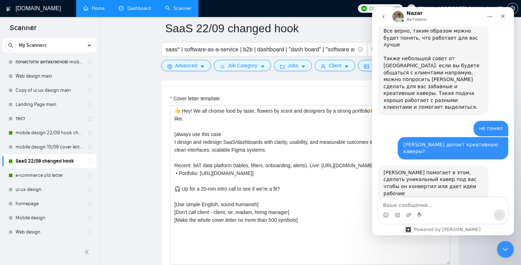
scroll to position [1129, 0]
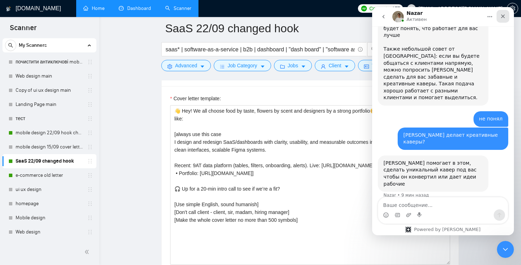
click at [503, 15] on icon "Закрыть" at bounding box center [503, 16] width 6 height 6
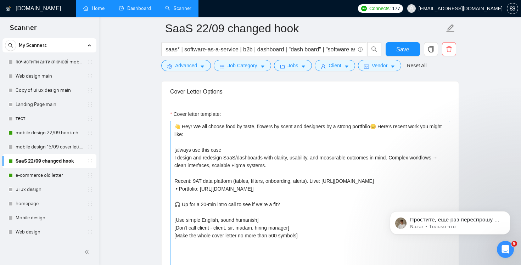
scroll to position [803, 0]
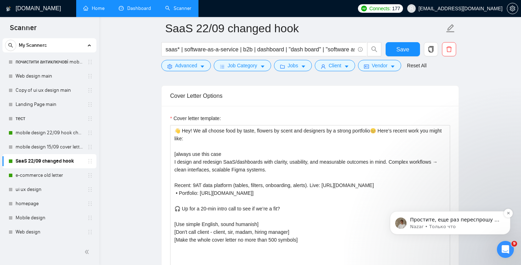
click at [465, 225] on p "Nazar • Только что" at bounding box center [455, 227] width 91 height 6
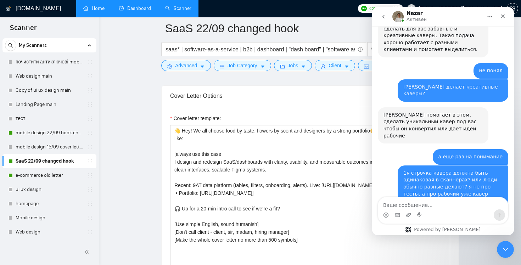
scroll to position [1197, 0]
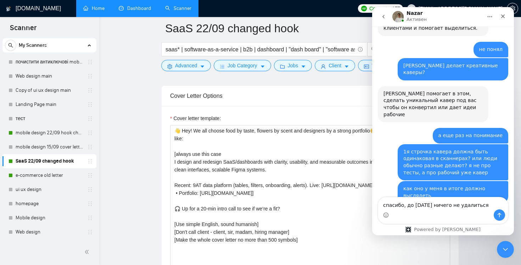
type textarea "спасибо, до завтра ничего не удалиться?"
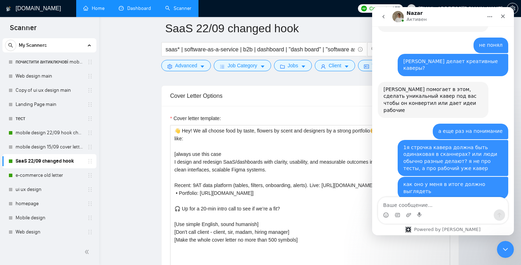
click at [471, 199] on textarea "Ваше сообщение..." at bounding box center [443, 203] width 130 height 12
type textarea ";"
type textarea "*удалиься"
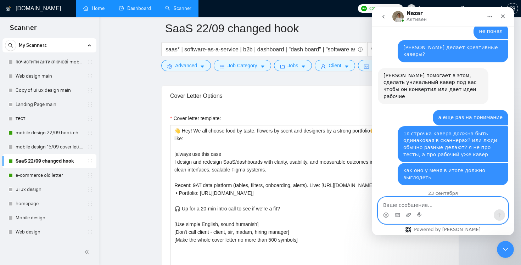
scroll to position [1217, 0]
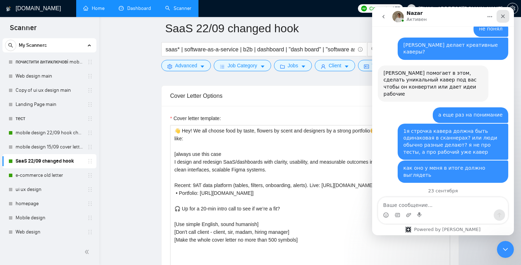
click at [502, 15] on icon "Закрыть" at bounding box center [503, 17] width 4 height 4
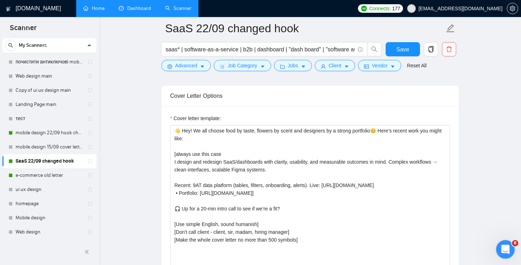
click at [506, 246] on icon "Открыть службу сообщений Intercom" at bounding box center [505, 249] width 12 height 12
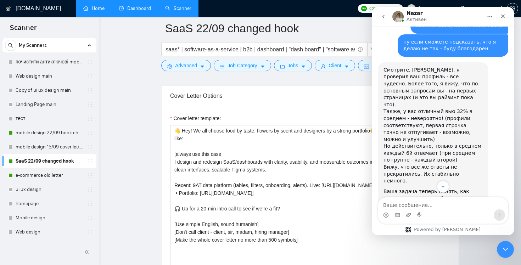
scroll to position [523, 0]
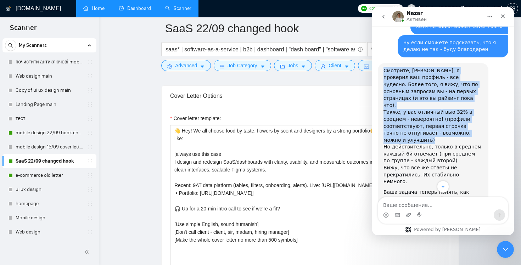
drag, startPoint x: 383, startPoint y: 32, endPoint x: 428, endPoint y: 109, distance: 90.0
click at [428, 107] on div "Смотрите, [PERSON_NAME], я проверил ваш профиль - все чудесно. Более того, я ви…" at bounding box center [433, 170] width 111 height 214
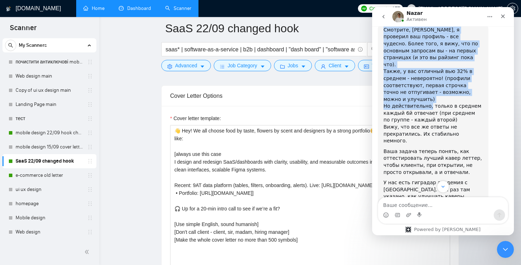
scroll to position [600, 0]
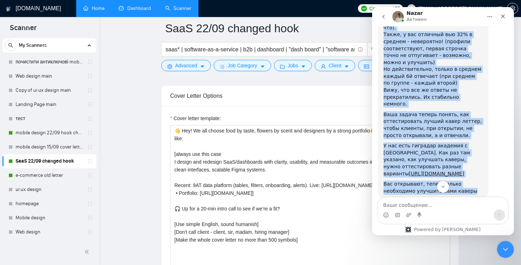
click at [473, 181] on div "Вас открывают, тепер только необходимо улучшить сами каверы" at bounding box center [432, 188] width 99 height 14
copy div "Loremips, Dolo, s ametcons adi elitsed - doe tempori. Utlab etdo, m aliq, eni a…"
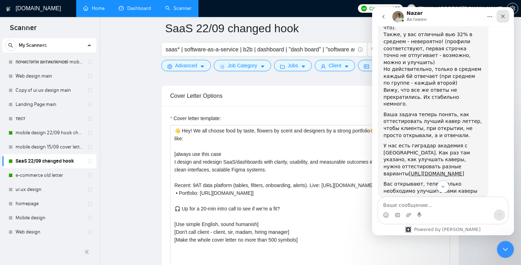
click at [502, 15] on icon "Закрыть" at bounding box center [503, 16] width 6 height 6
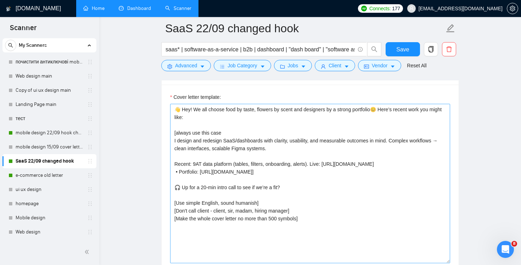
scroll to position [806, 0]
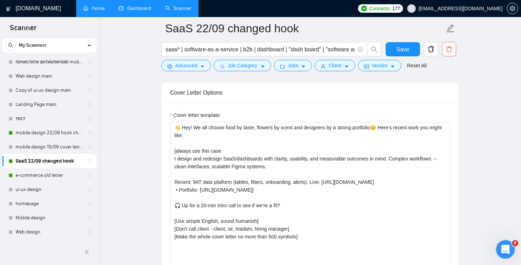
click at [497, 241] on div "Открыть службу сообщений Intercom" at bounding box center [504, 248] width 23 height 23
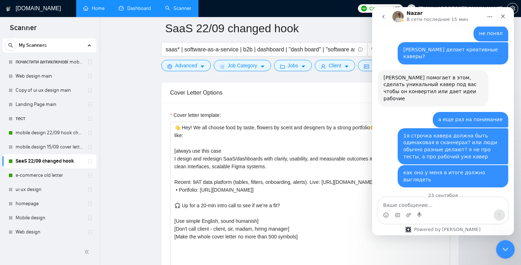
scroll to position [1217, 0]
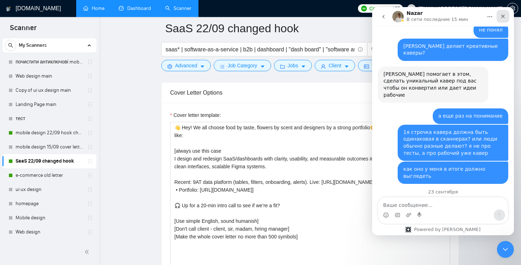
click at [501, 16] on icon "Закрыть" at bounding box center [503, 16] width 6 height 6
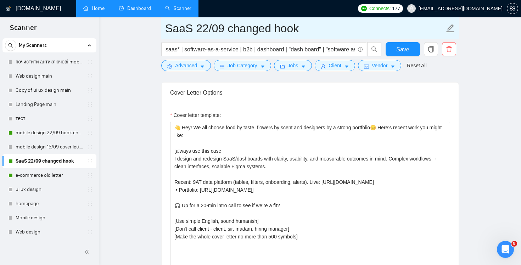
drag, startPoint x: 193, startPoint y: 27, endPoint x: 206, endPoint y: 28, distance: 12.8
click at [206, 28] on input "SaaS 22/09 changed hook" at bounding box center [304, 28] width 279 height 18
type input "SaaS 23/09 changed hook"
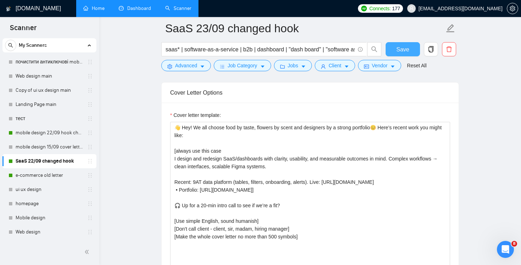
click at [400, 54] on button "Save" at bounding box center [403, 49] width 34 height 14
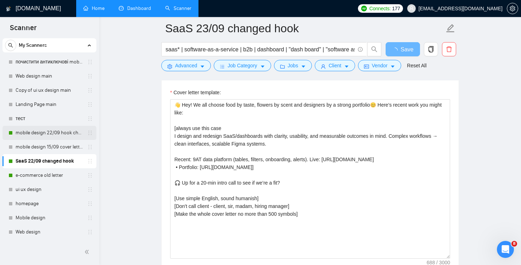
click at [34, 131] on link "mobile design 22/09 hook changed" at bounding box center [49, 133] width 67 height 14
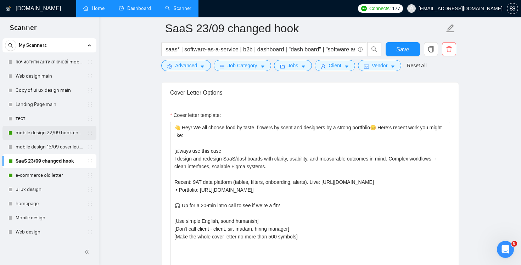
click at [45, 132] on link "mobile design 22/09 hook changed" at bounding box center [49, 133] width 67 height 14
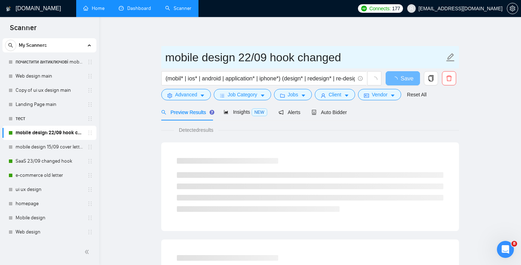
click at [250, 57] on input "mobile design 22/09 hook changed" at bounding box center [304, 58] width 279 height 18
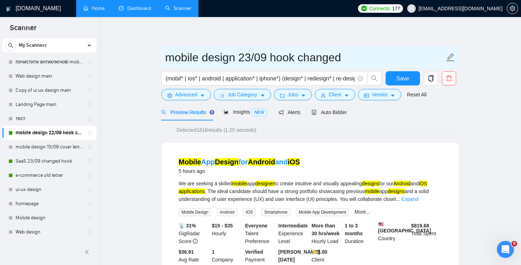
type input "mobile design 23/09 hook changed"
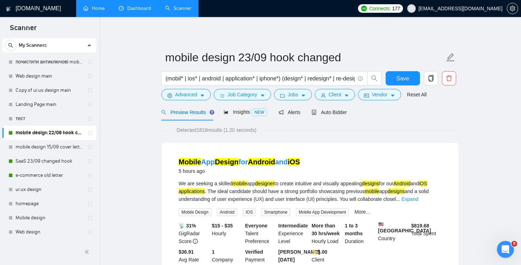
click at [337, 111] on span "Auto Bidder" at bounding box center [328, 112] width 35 height 6
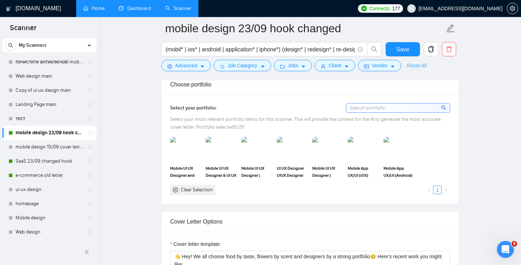
scroll to position [618, 0]
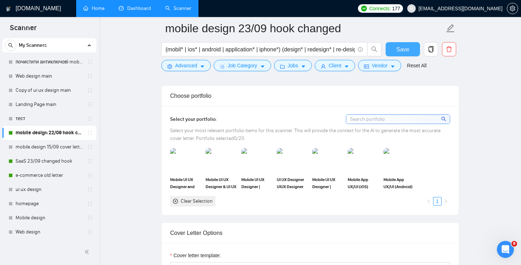
click at [397, 46] on span "Save" at bounding box center [402, 49] width 13 height 9
click at [42, 176] on link "e-commerce old letter" at bounding box center [49, 175] width 67 height 14
click at [52, 174] on link "e-commerce old letter" at bounding box center [49, 175] width 67 height 14
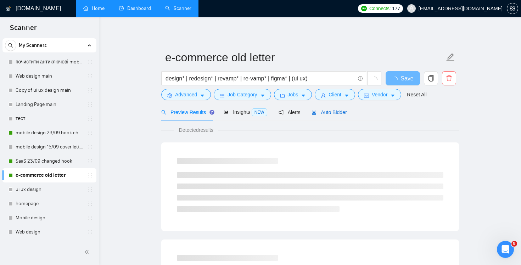
click at [335, 111] on span "Auto Bidder" at bounding box center [328, 112] width 35 height 6
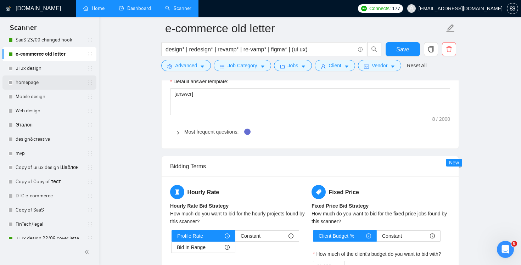
scroll to position [145, 0]
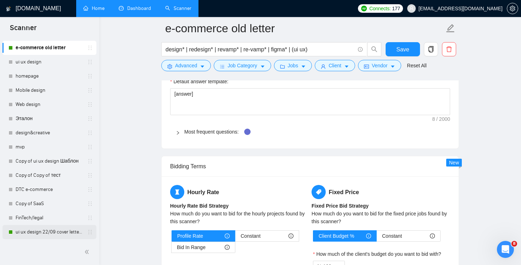
click at [44, 232] on link "ui ux design 22/09 cover letter changed & cases revised" at bounding box center [49, 232] width 67 height 14
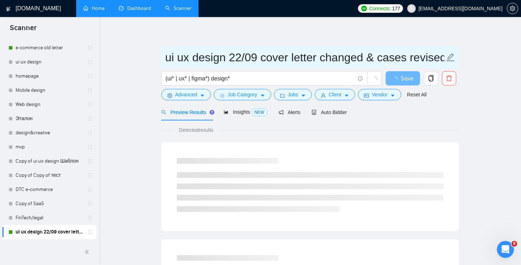
drag, startPoint x: 241, startPoint y: 58, endPoint x: 236, endPoint y: 58, distance: 4.6
click at [236, 58] on input "ui ux design 22/09 cover letter changed & cases revised" at bounding box center [304, 58] width 279 height 18
type input "ui ux design 23/09 cover letter changed & cases revised"
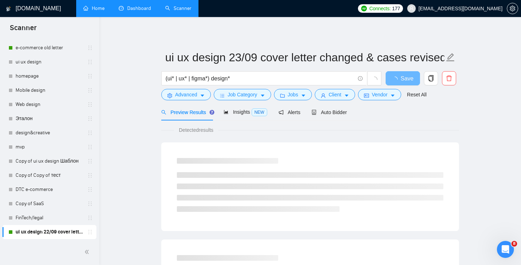
click at [336, 115] on div "Auto Bidder" at bounding box center [328, 112] width 35 height 8
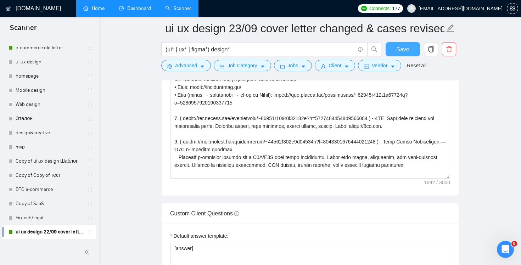
click at [404, 48] on span "Save" at bounding box center [402, 49] width 13 height 9
